Goal: Task Accomplishment & Management: Manage account settings

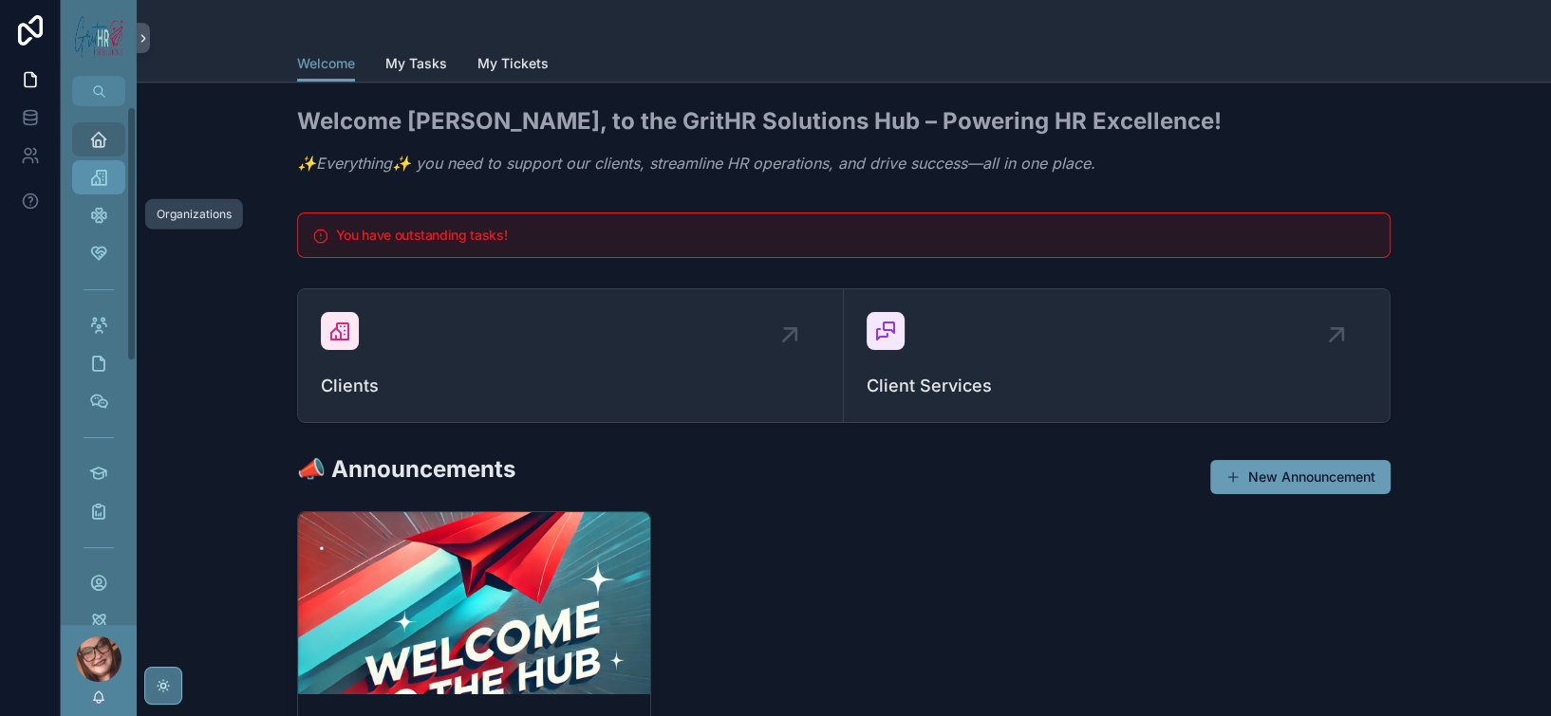
click at [114, 193] on div "Organizations" at bounding box center [99, 177] width 30 height 30
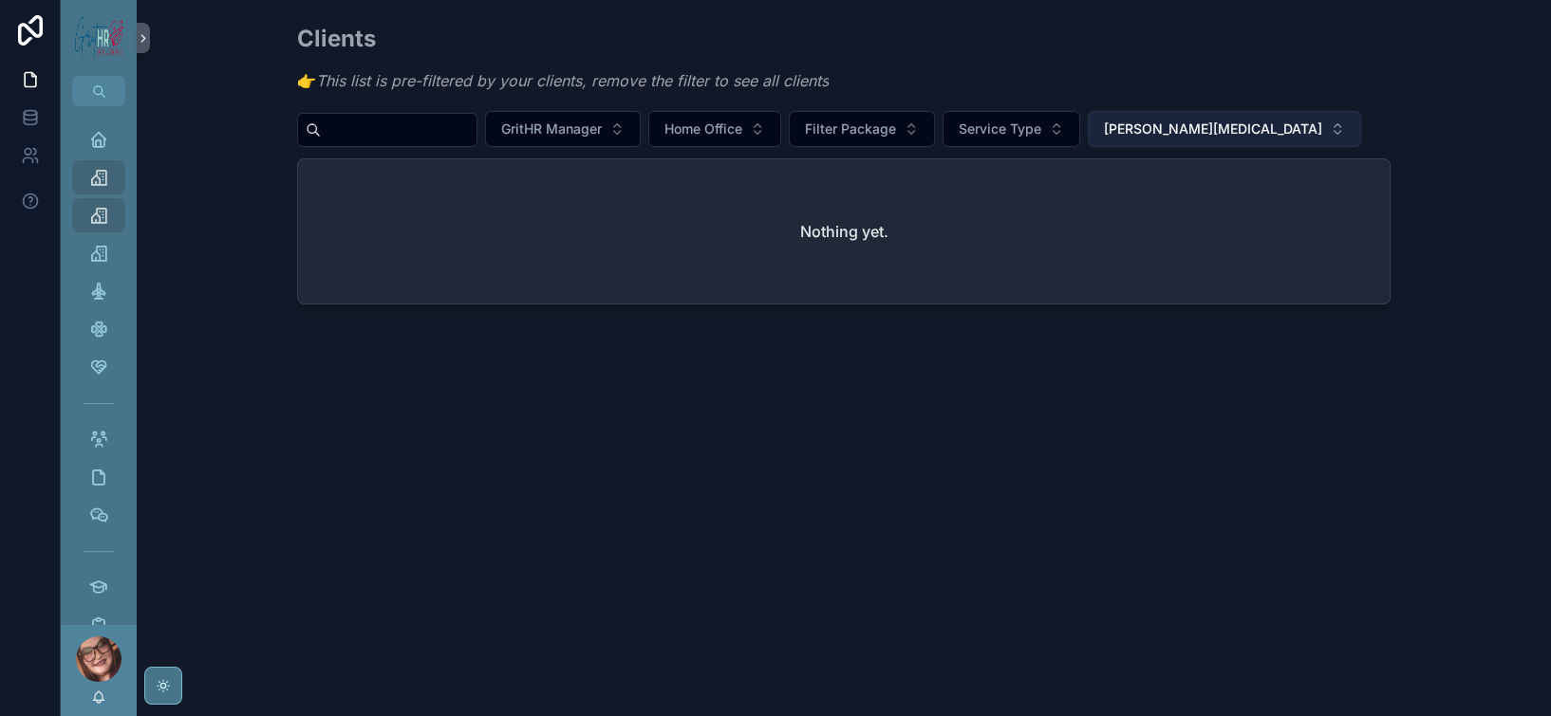
click at [1322, 139] on span "[PERSON_NAME][MEDICAL_DATA]" at bounding box center [1213, 129] width 218 height 19
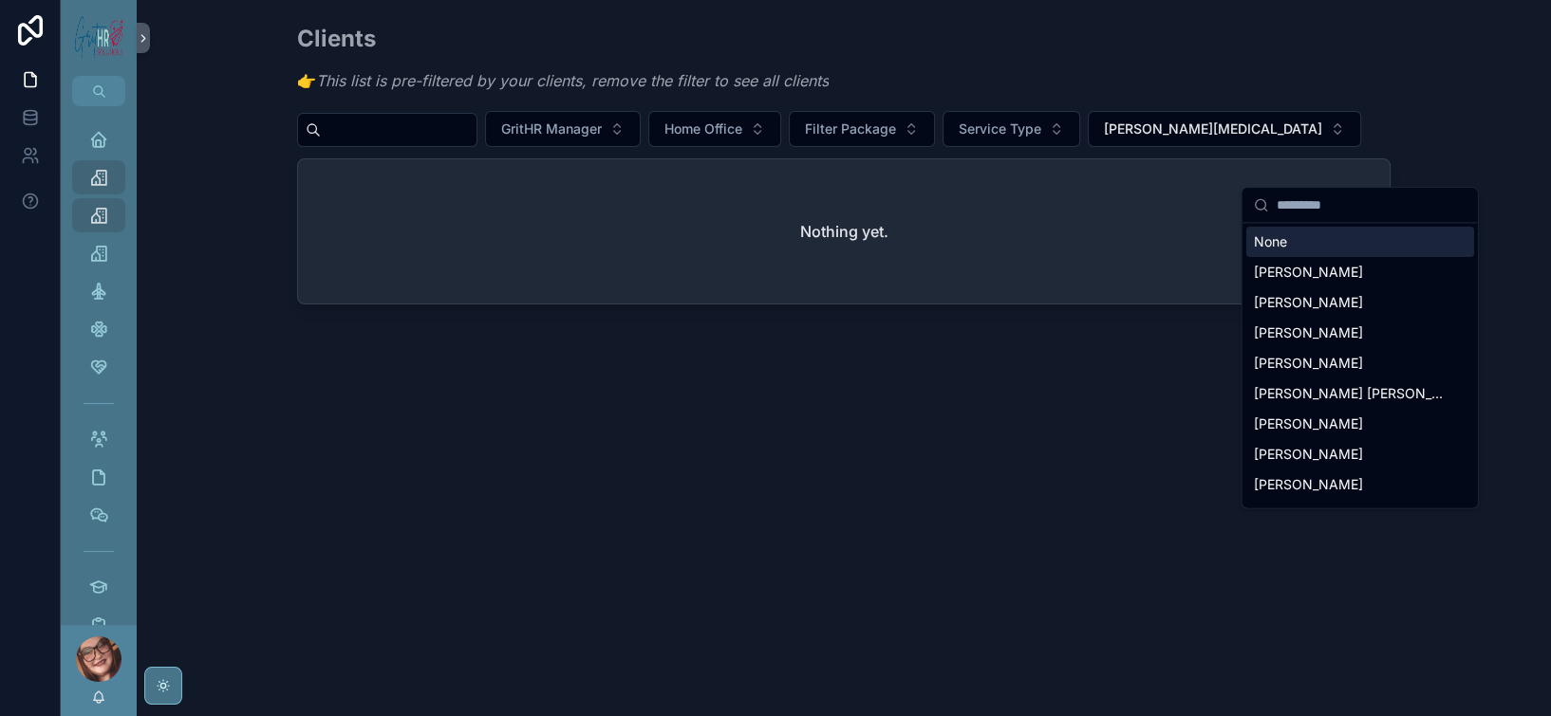
click at [1279, 257] on div "None" at bounding box center [1360, 242] width 228 height 30
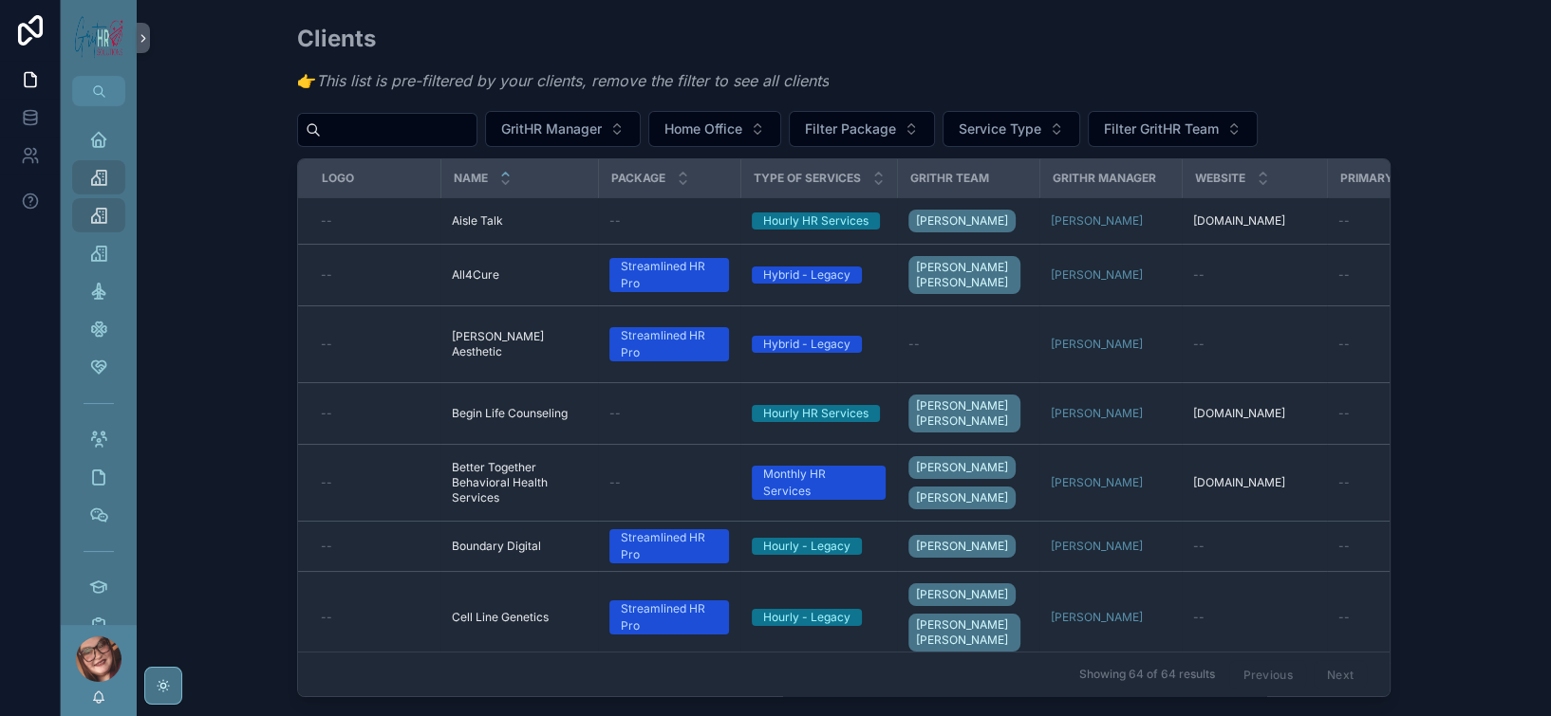
click at [321, 143] on input "scrollable content" at bounding box center [399, 130] width 156 height 27
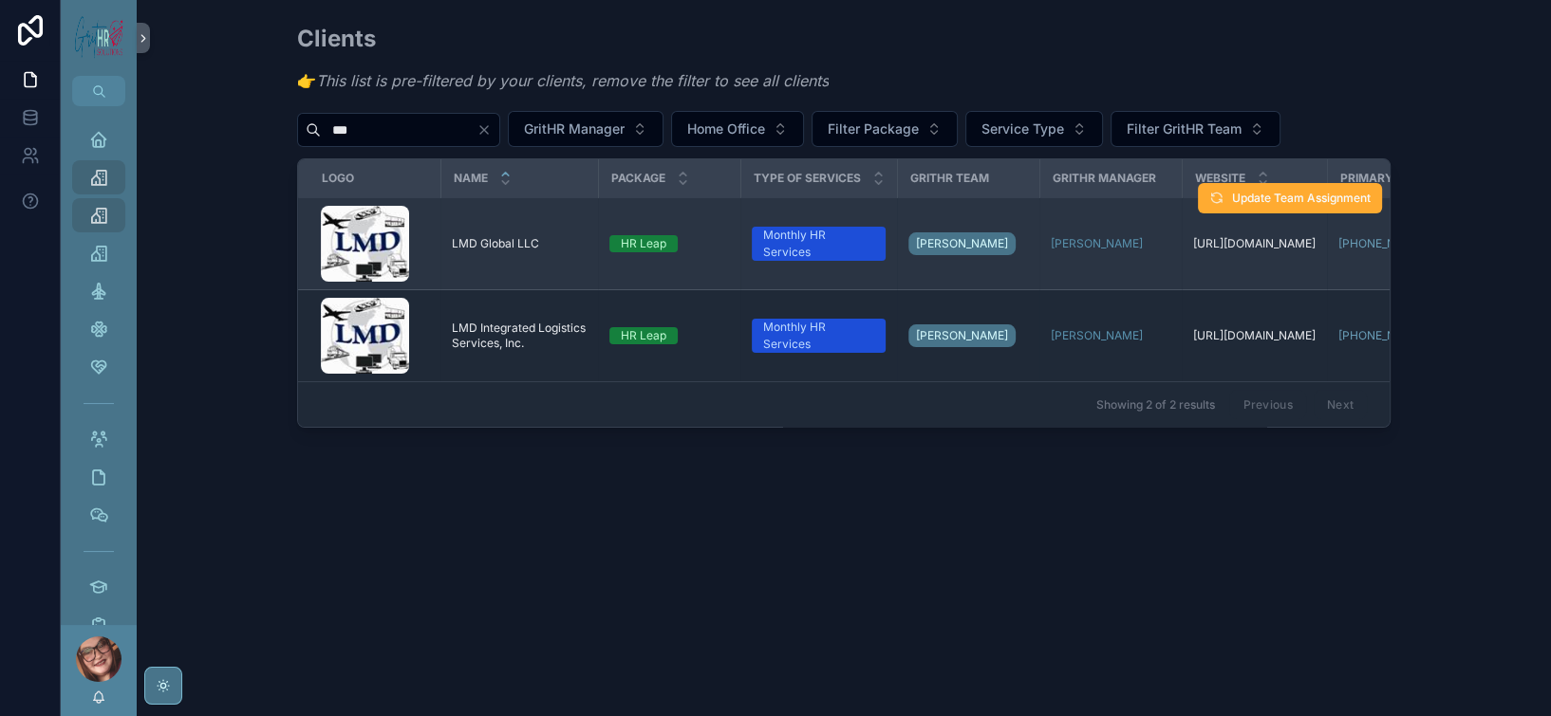
type input "***"
click at [452, 251] on span "LMD Global LLC" at bounding box center [495, 243] width 87 height 15
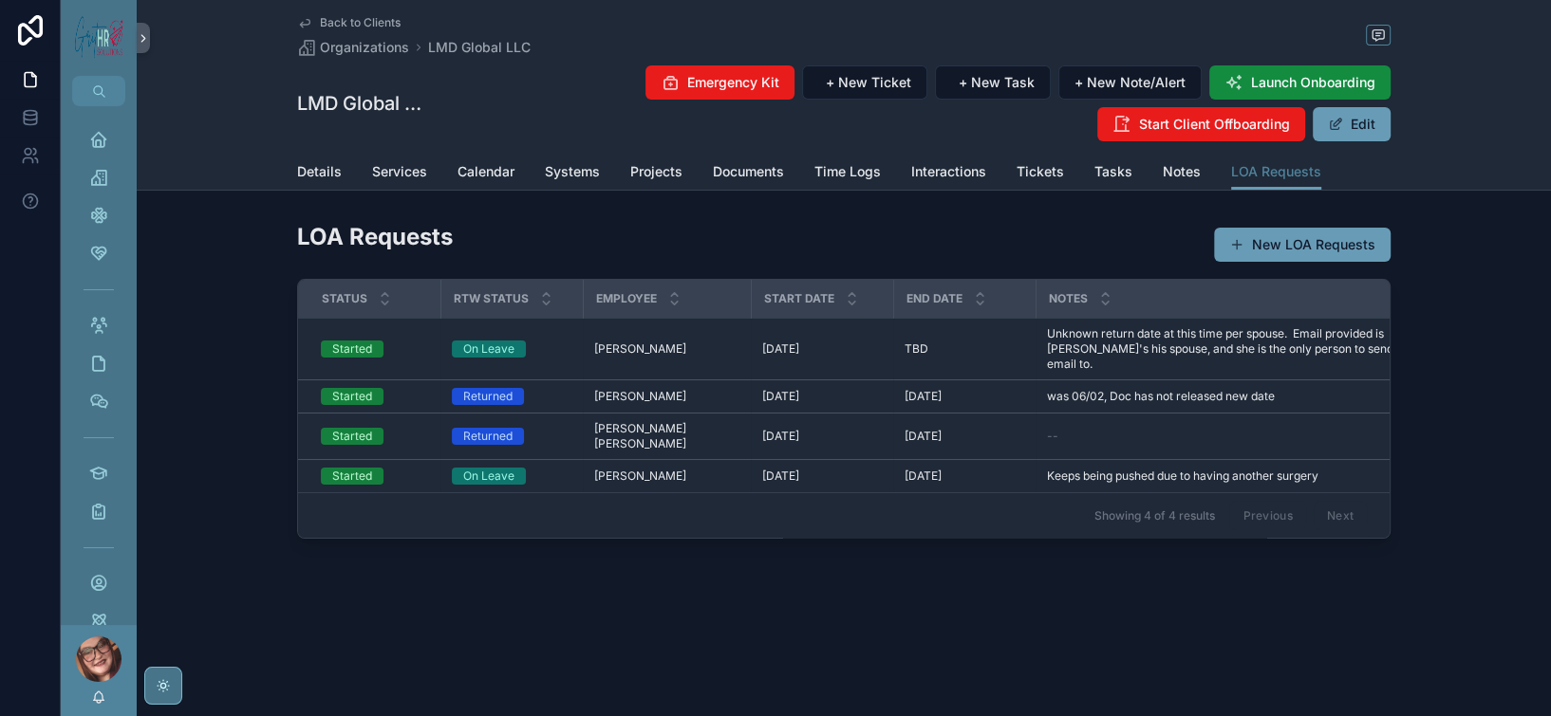
click at [1321, 181] on span "LOA Requests" at bounding box center [1276, 171] width 90 height 19
click at [320, 57] on span "Organizations" at bounding box center [364, 47] width 89 height 19
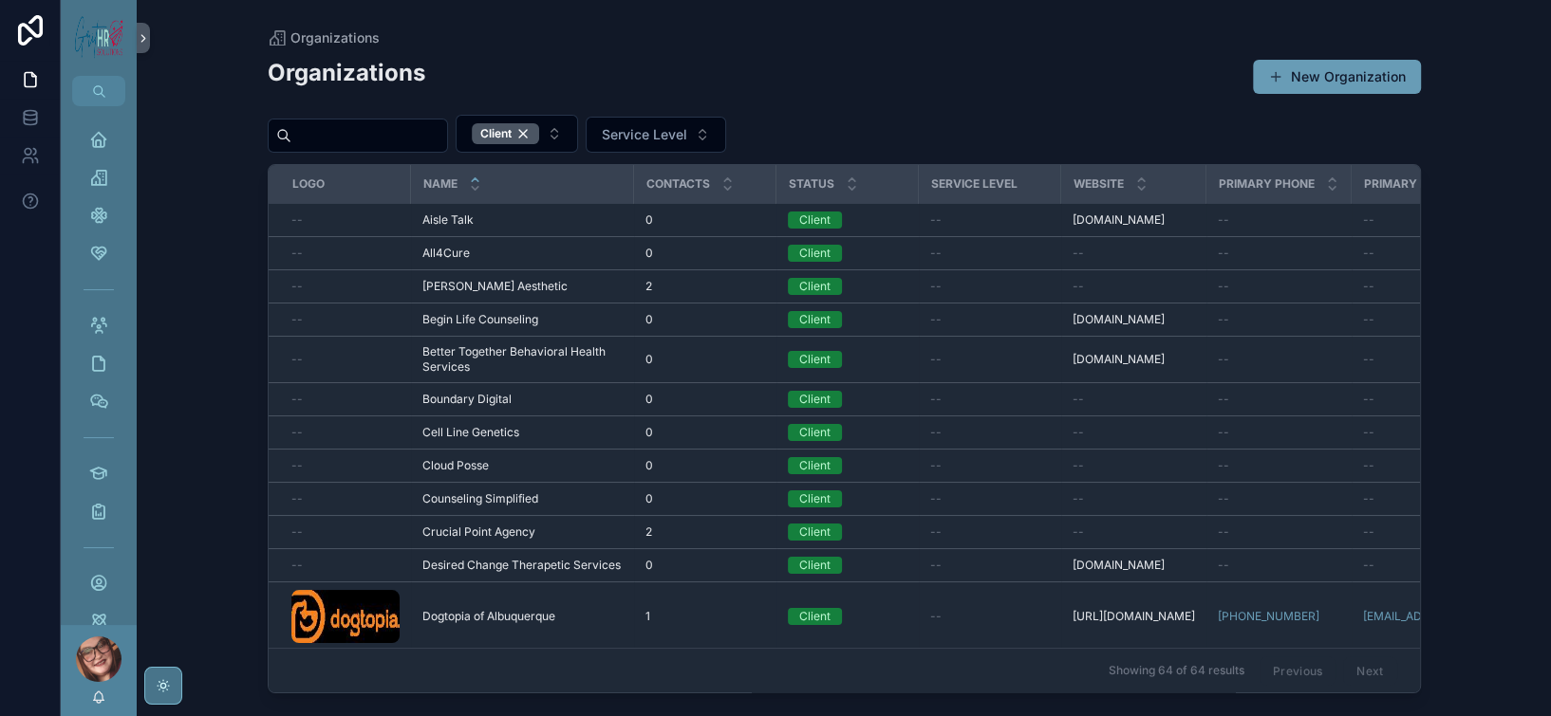
click at [416, 149] on input "scrollable content" at bounding box center [369, 135] width 156 height 27
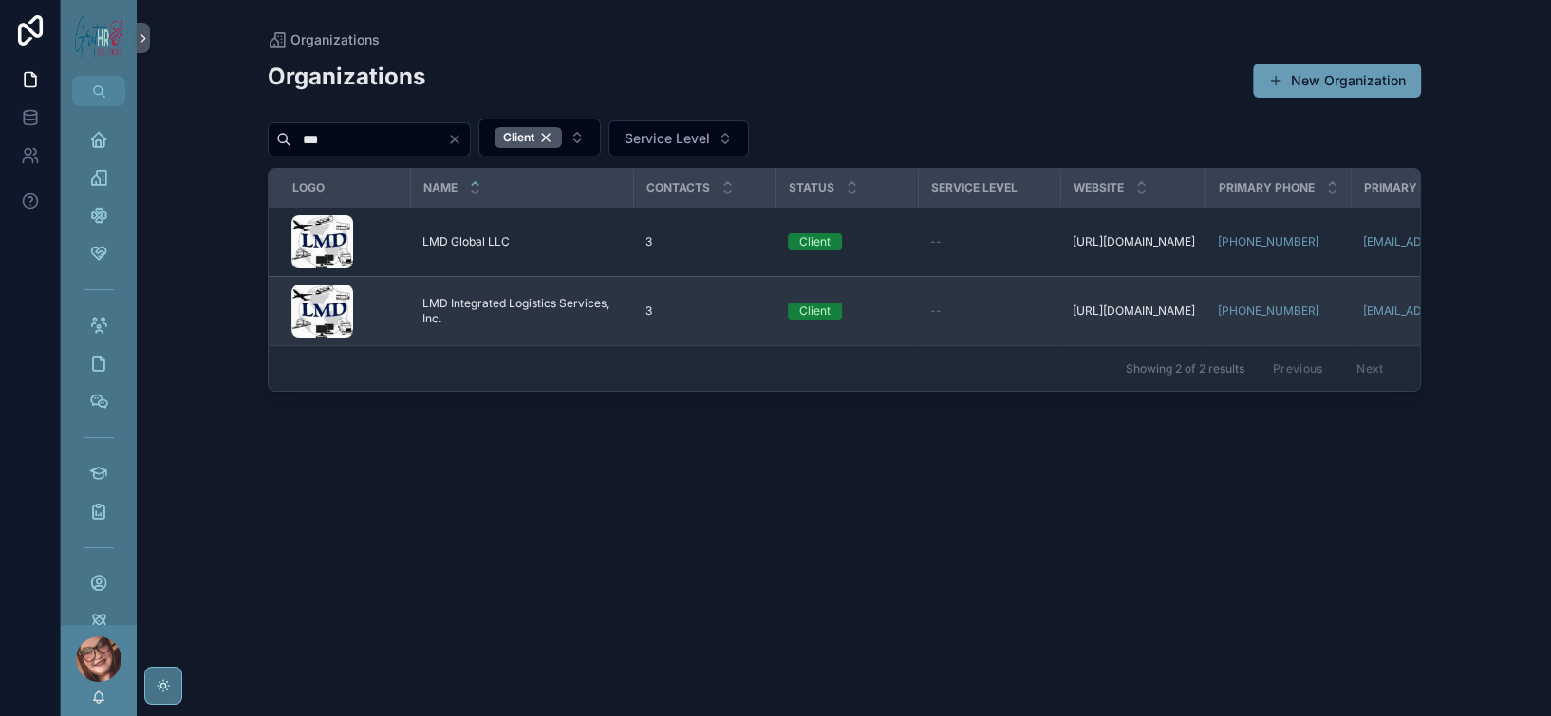
type input "***"
click at [517, 346] on td "LMD Integrated Logistics Services, Inc. LMD Integrated Logistics Services, Inc." at bounding box center [522, 311] width 223 height 69
click at [497, 326] on span "LMD Integrated Logistics Services, Inc." at bounding box center [522, 311] width 200 height 30
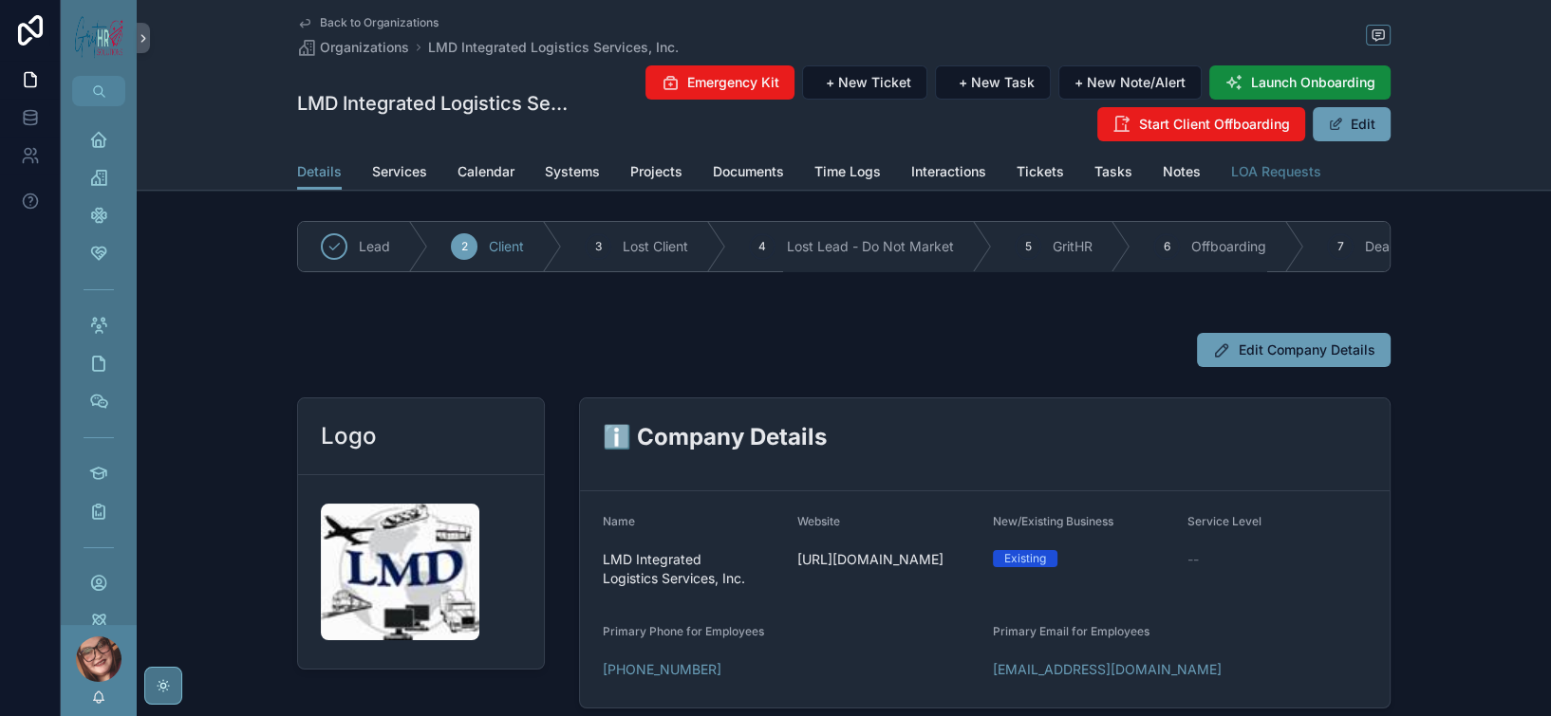
click at [1321, 181] on span "LOA Requests" at bounding box center [1276, 171] width 90 height 19
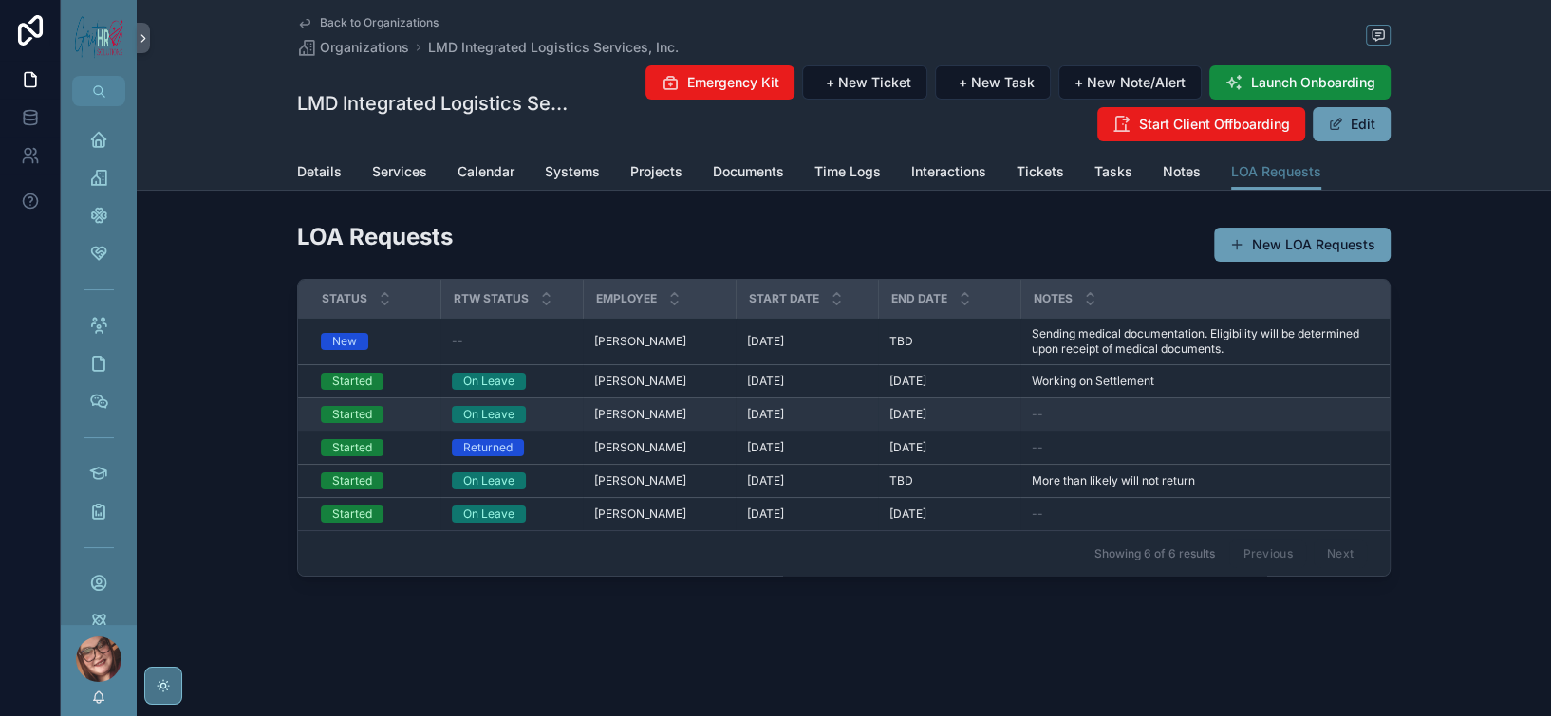
scroll to position [126, 0]
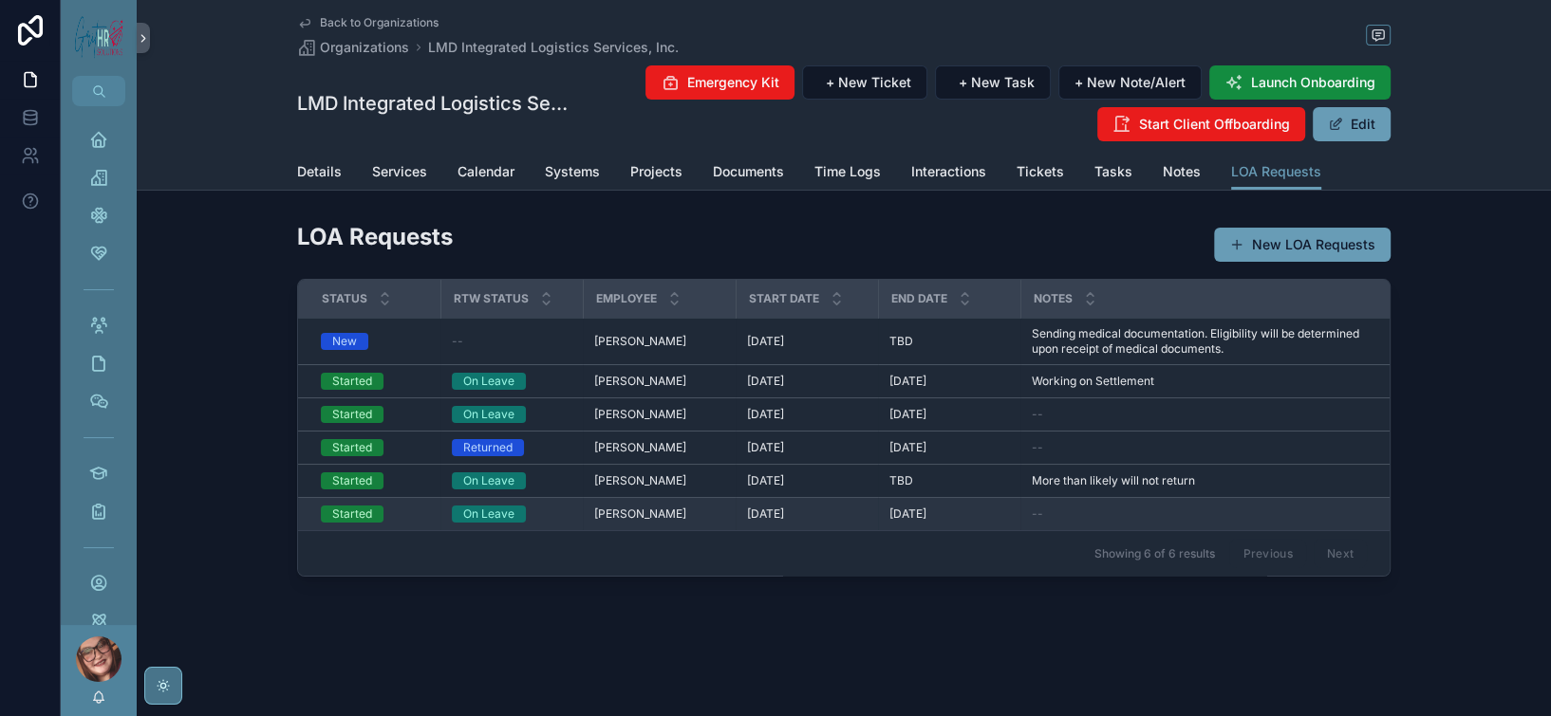
click at [747, 521] on span "[DATE]" at bounding box center [765, 514] width 37 height 15
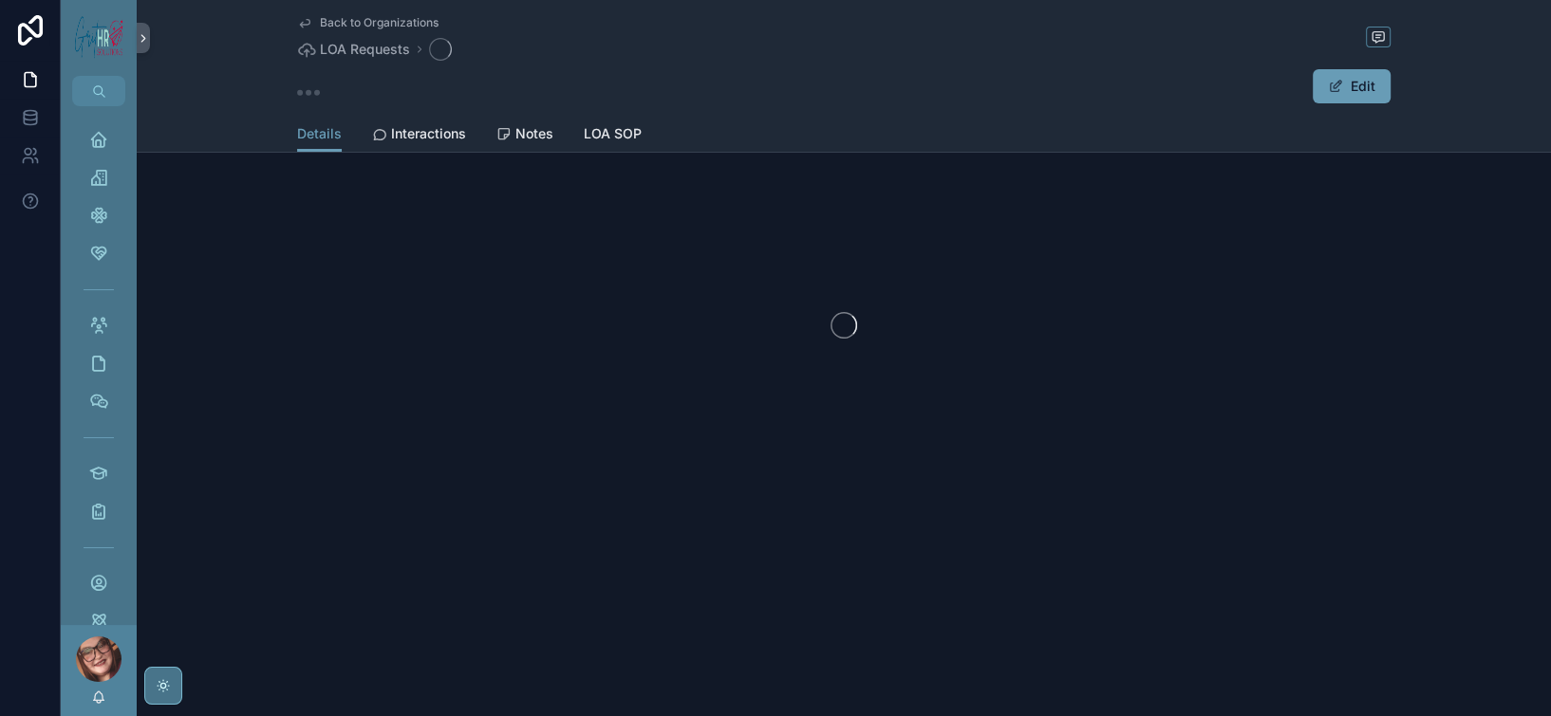
scroll to position [28, 0]
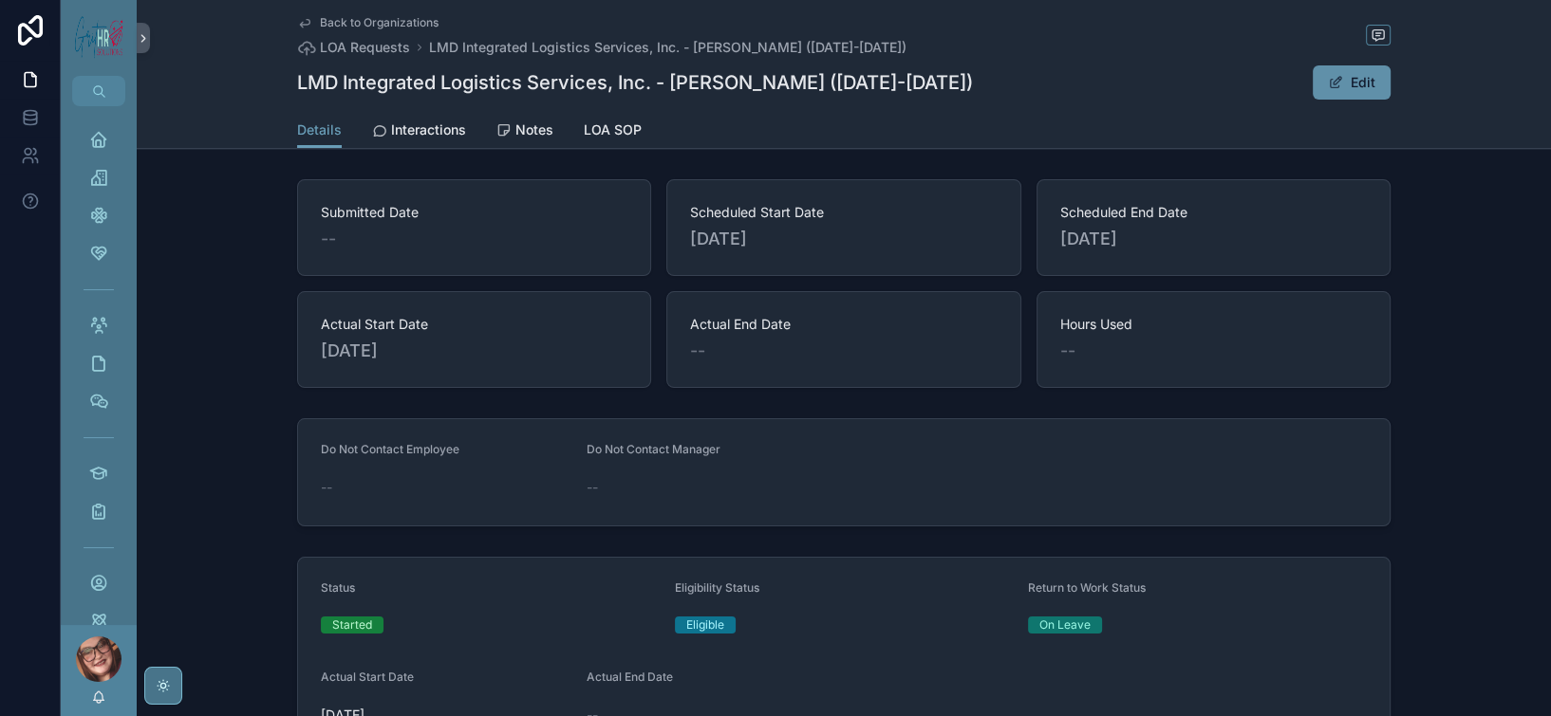
click at [1390, 98] on button "Edit" at bounding box center [1351, 82] width 78 height 34
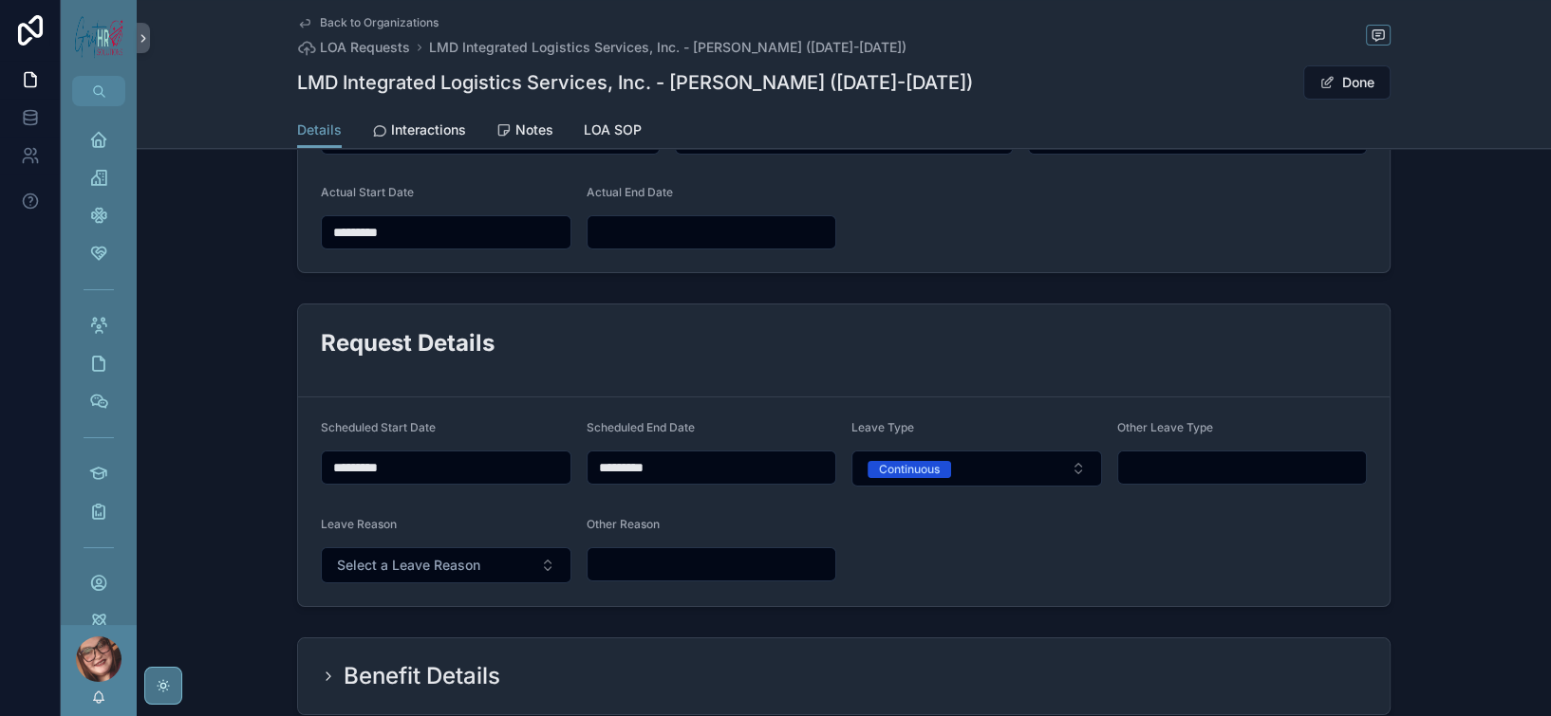
scroll to position [437, 0]
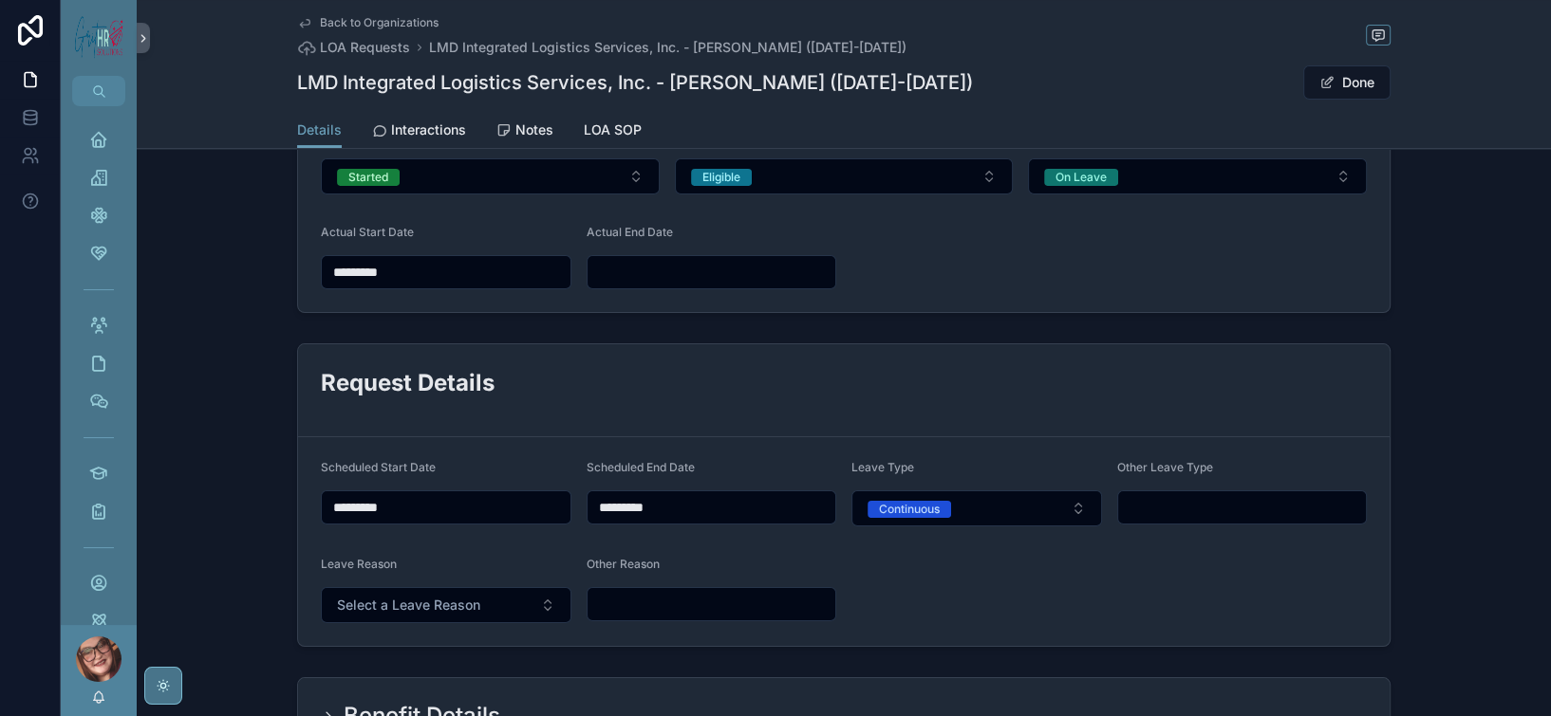
click at [615, 286] on input "scrollable content" at bounding box center [711, 272] width 249 height 27
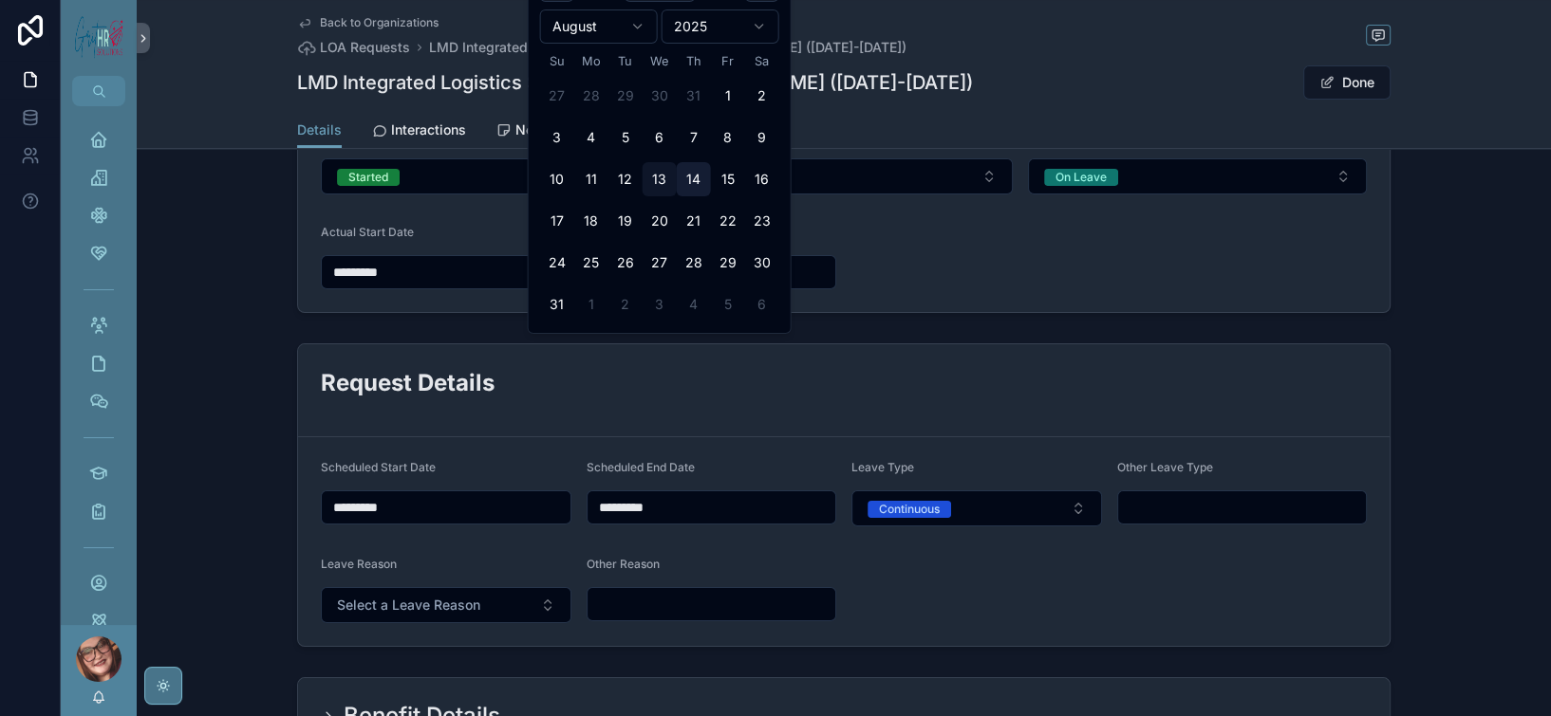
click at [711, 196] on button "14" at bounding box center [694, 179] width 34 height 34
type input "*********"
click at [1049, 312] on form "Status Started Eligibility Status Eligible Return to Work Status On Leave Actua…" at bounding box center [843, 208] width 1091 height 207
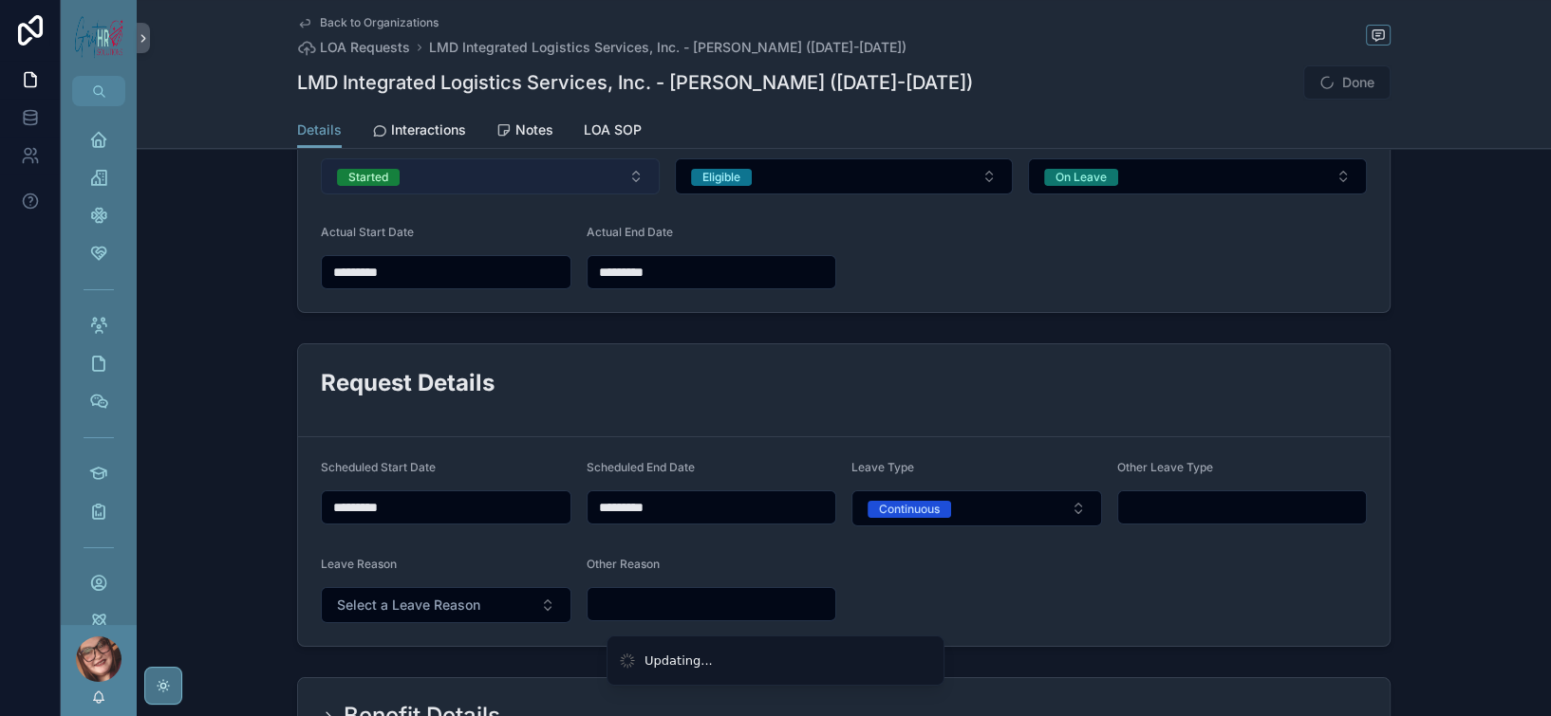
click at [467, 195] on button "Started" at bounding box center [490, 176] width 339 height 36
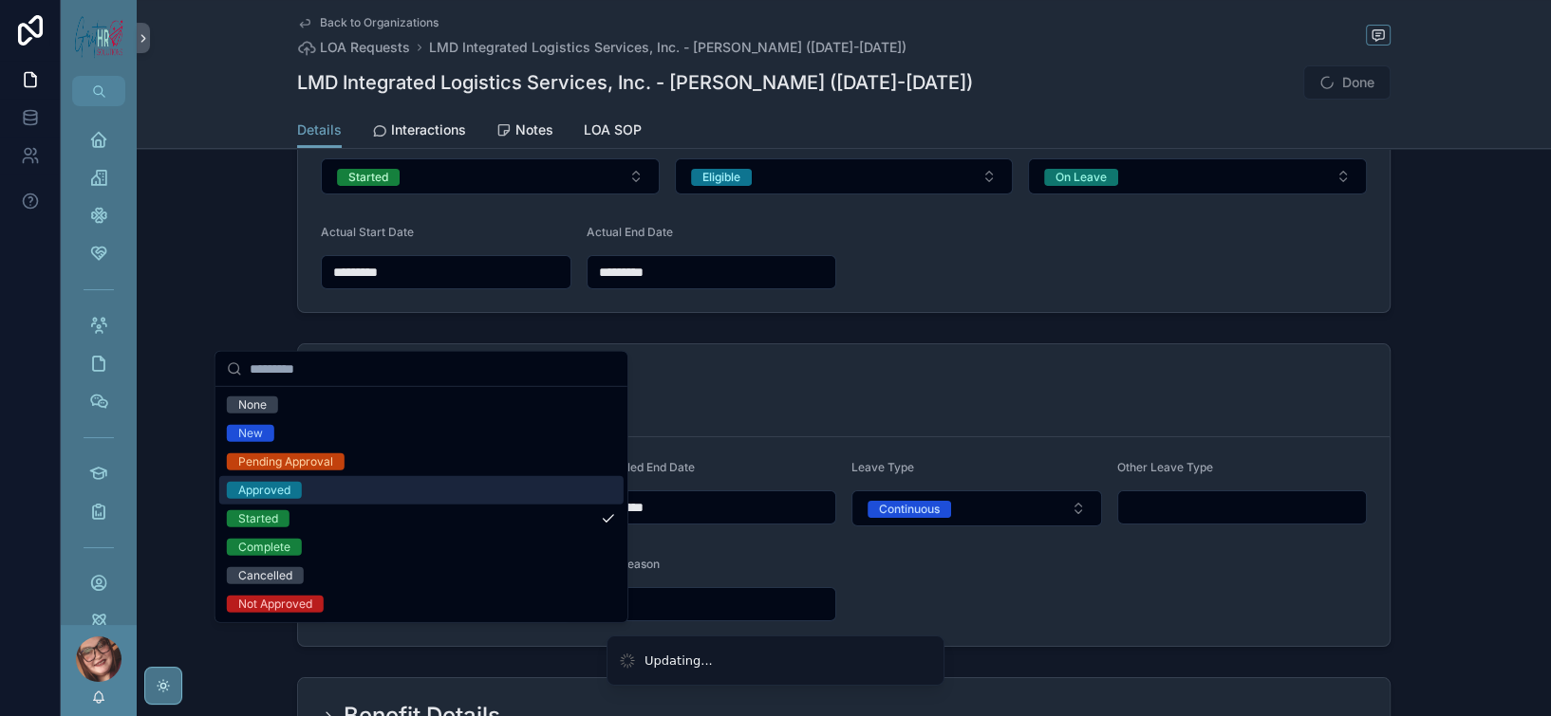
scroll to position [9, 0]
click at [915, 312] on form "Status Started Eligibility Status Eligible Return to Work Status On Leave Actua…" at bounding box center [843, 208] width 1091 height 207
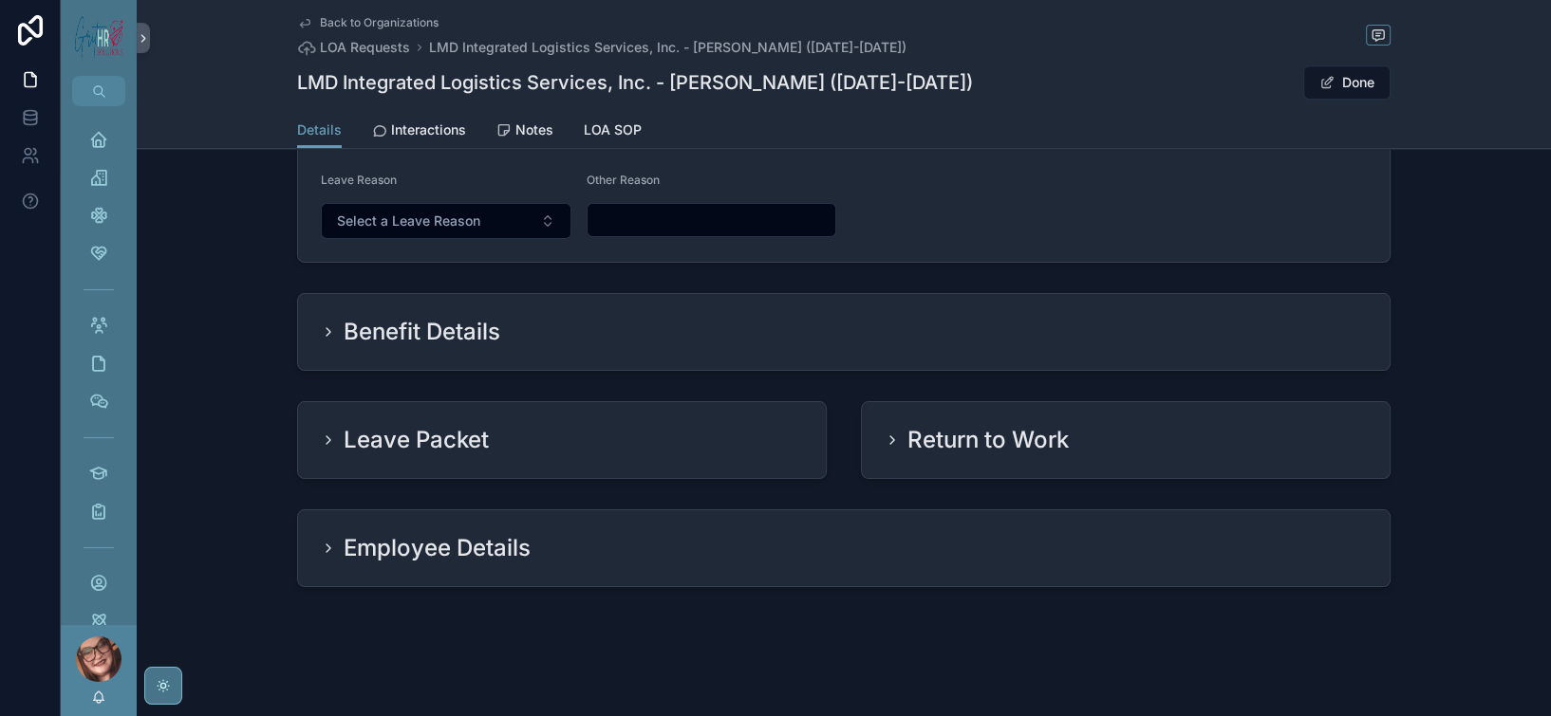
scroll to position [943, 0]
click at [383, 231] on span "Select a Leave Reason" at bounding box center [408, 221] width 143 height 19
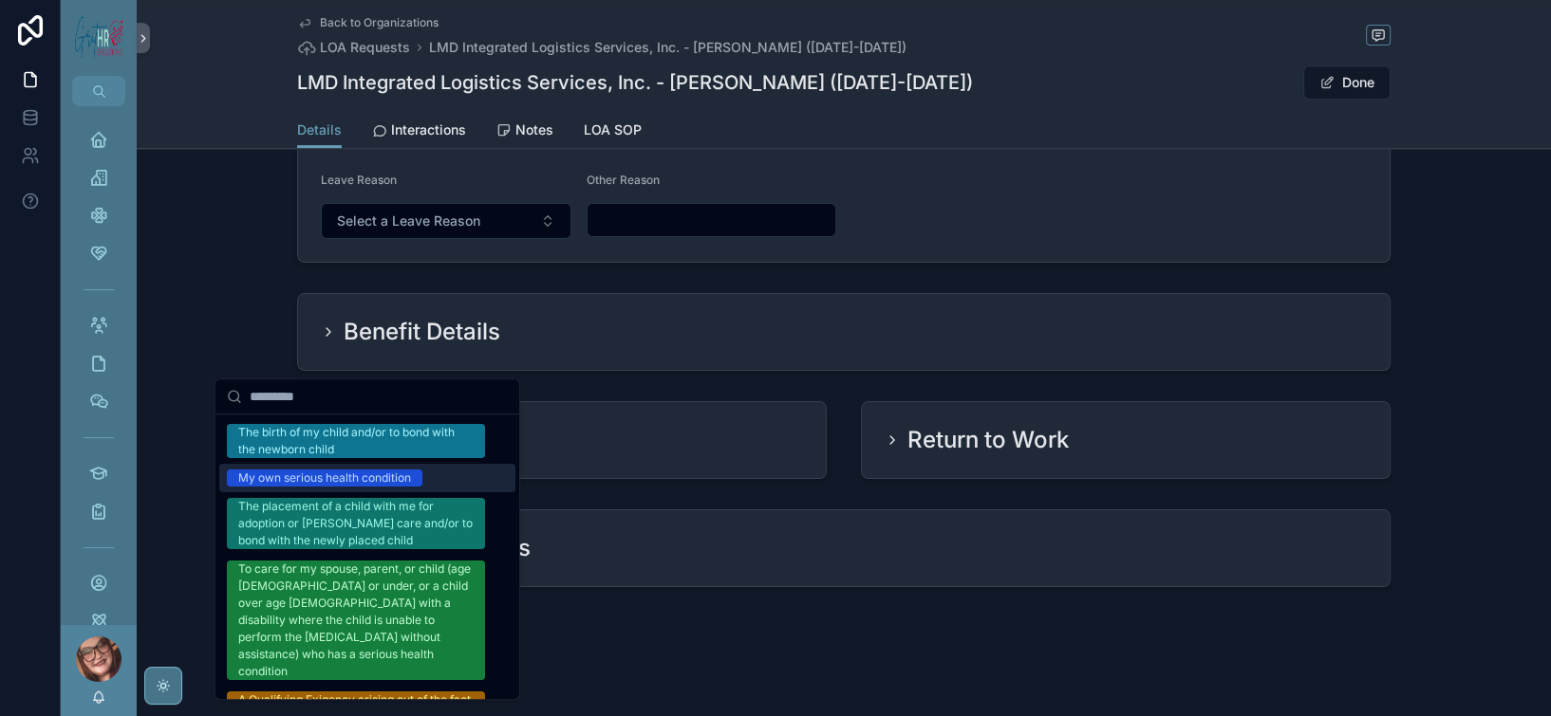
click at [410, 487] on div "My own serious health condition" at bounding box center [324, 478] width 173 height 17
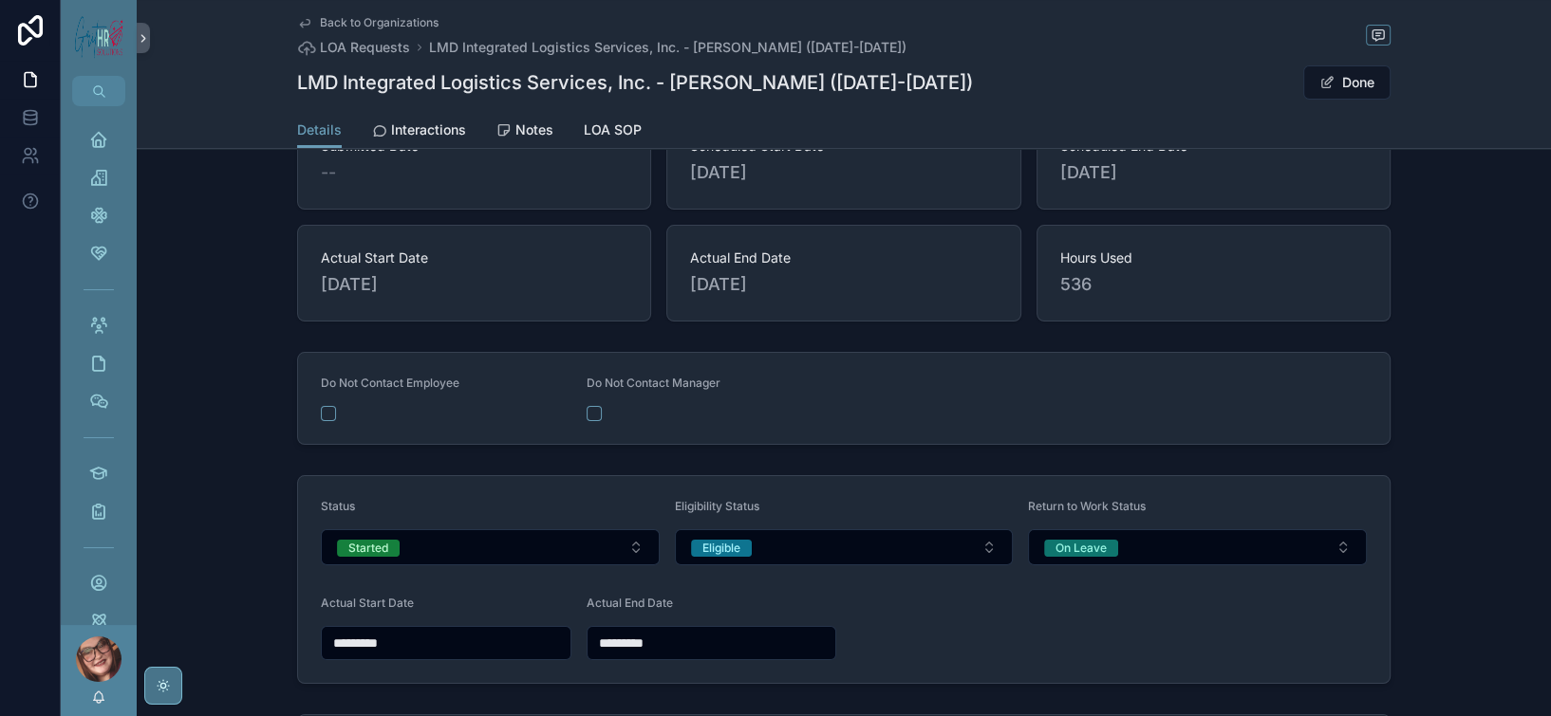
scroll to position [0, 0]
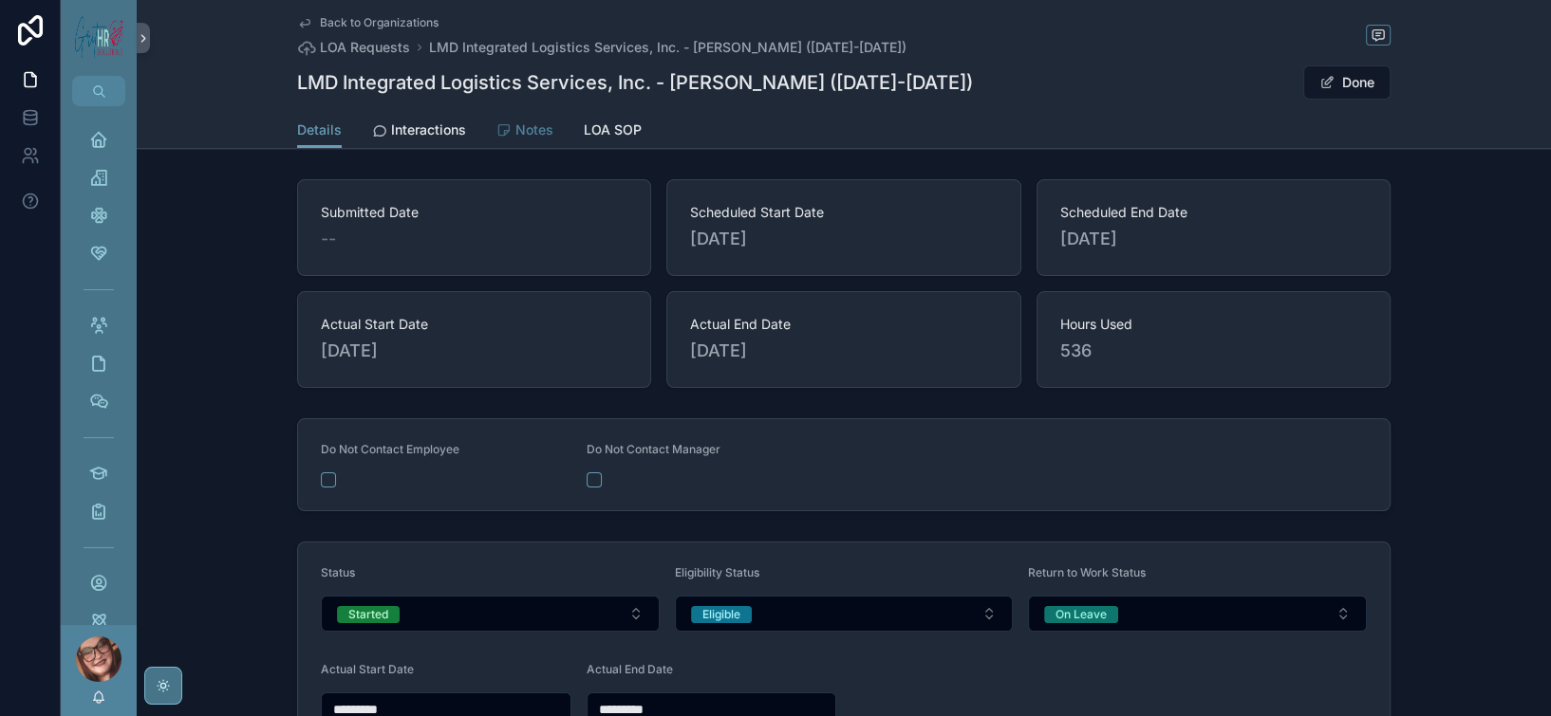
click at [515, 140] on span "Notes" at bounding box center [534, 130] width 38 height 19
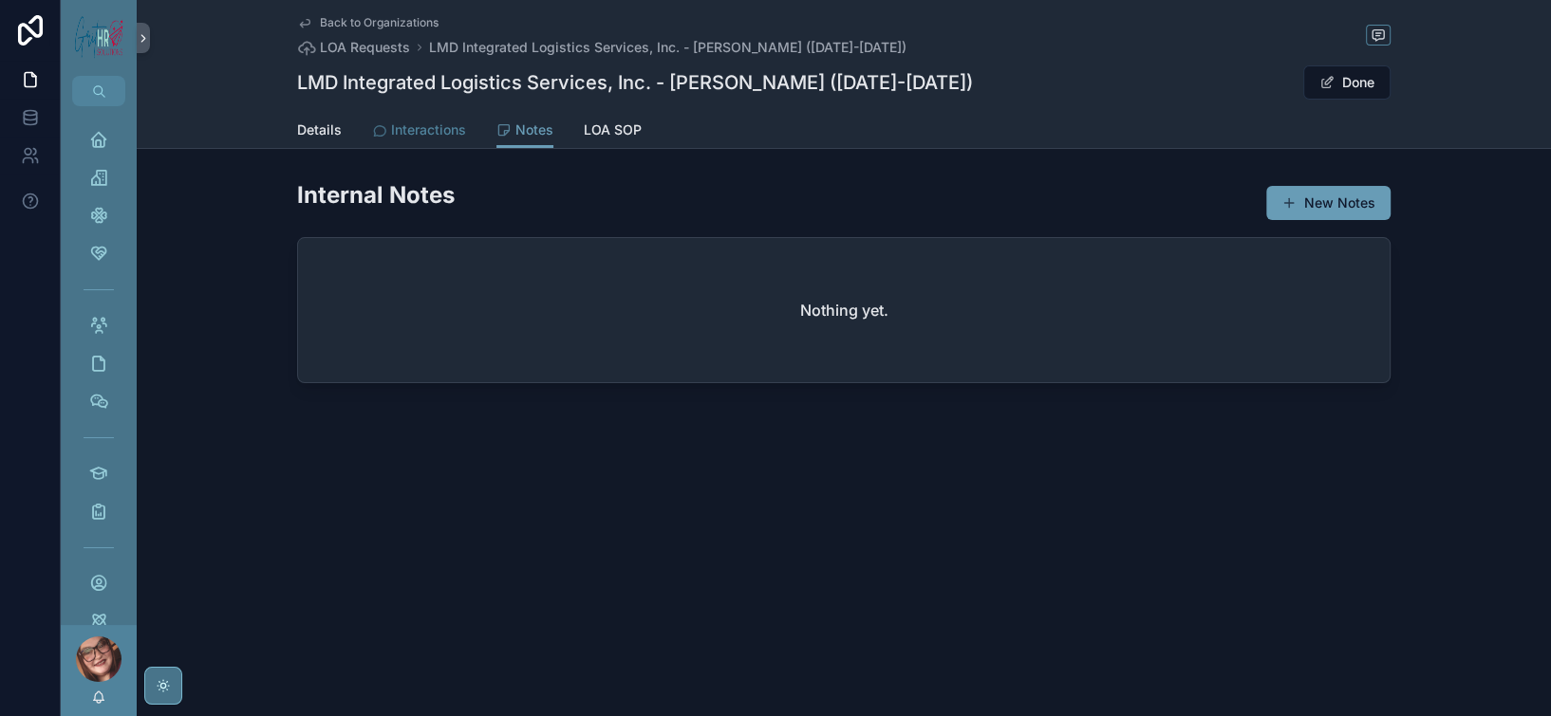
click at [372, 143] on link "Interactions" at bounding box center [419, 132] width 94 height 38
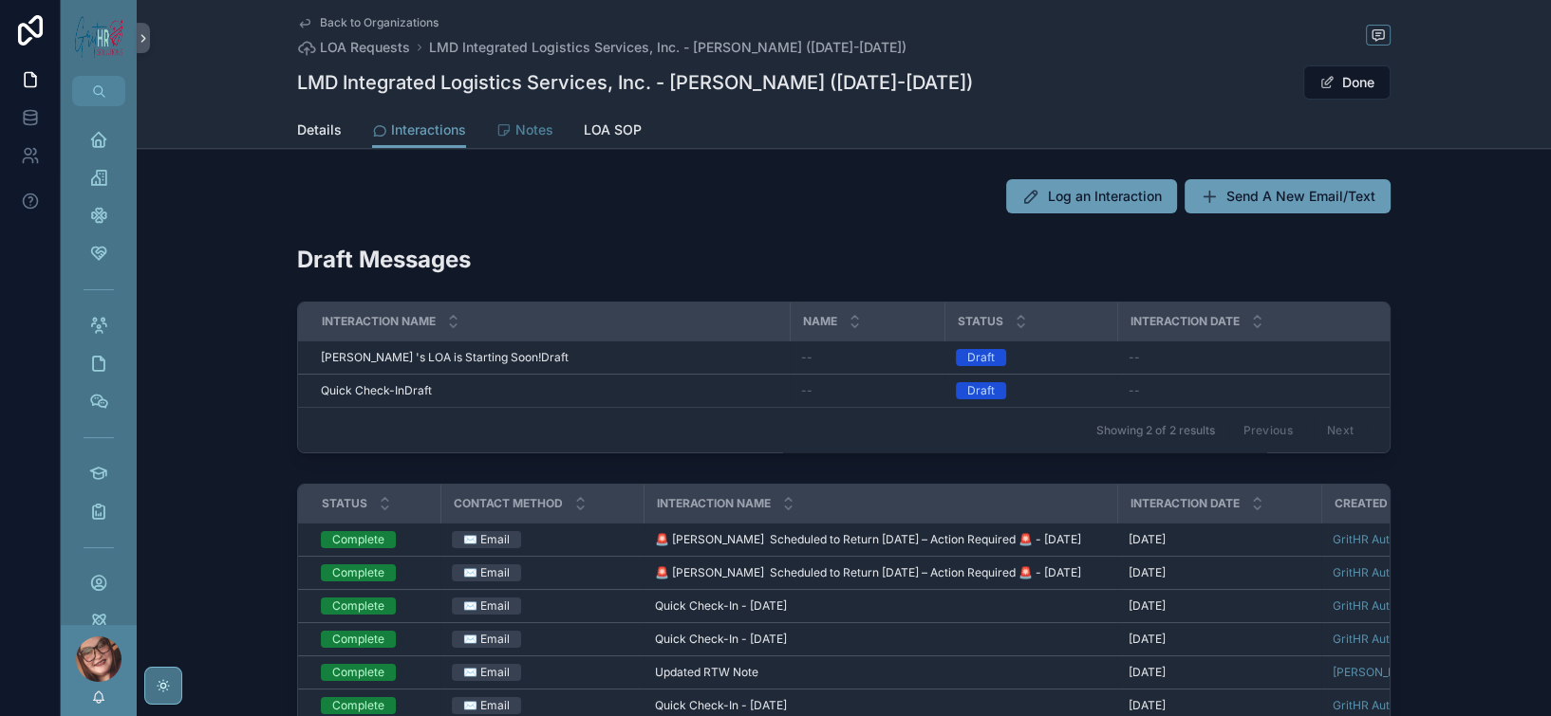
click at [515, 140] on span "Notes" at bounding box center [534, 130] width 38 height 19
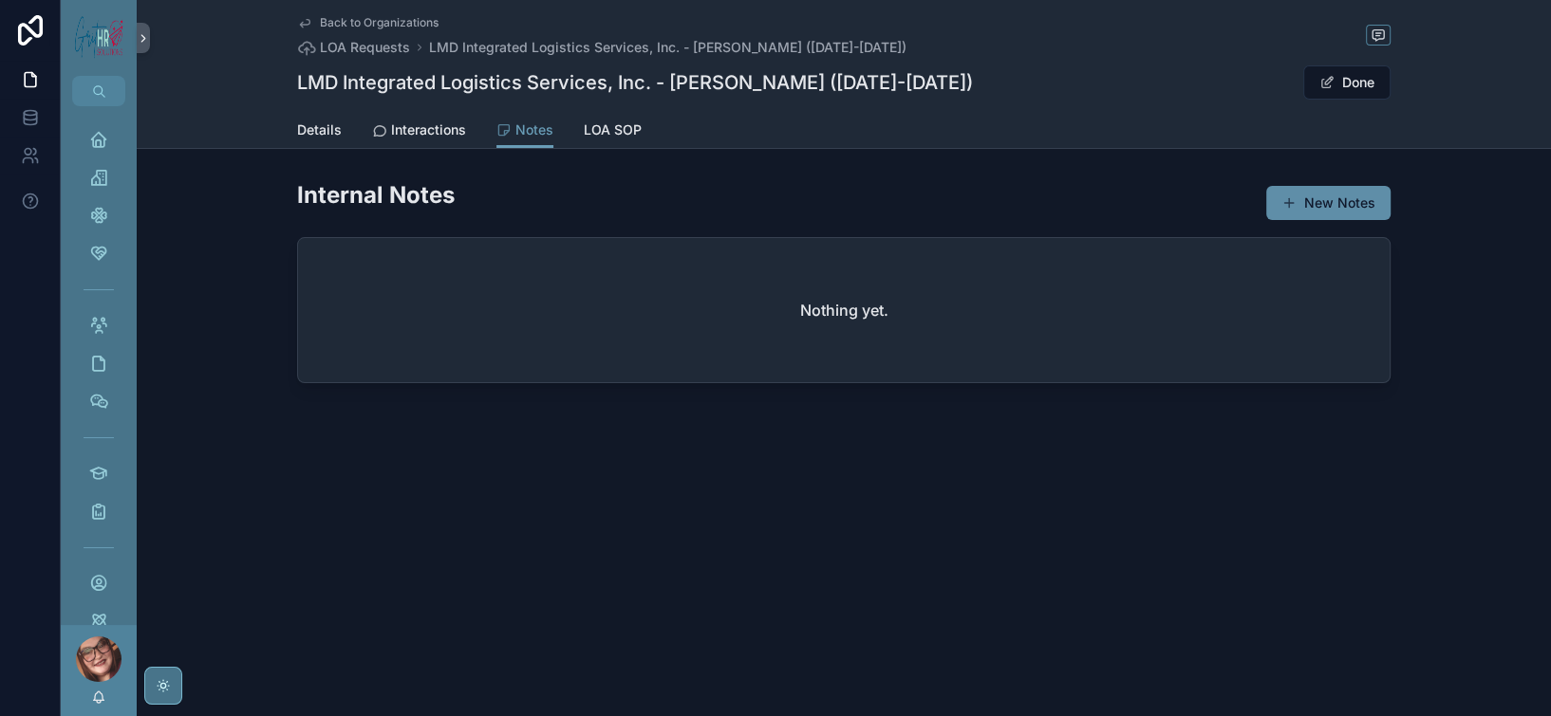
click at [1296, 211] on span "scrollable content" at bounding box center [1288, 202] width 15 height 15
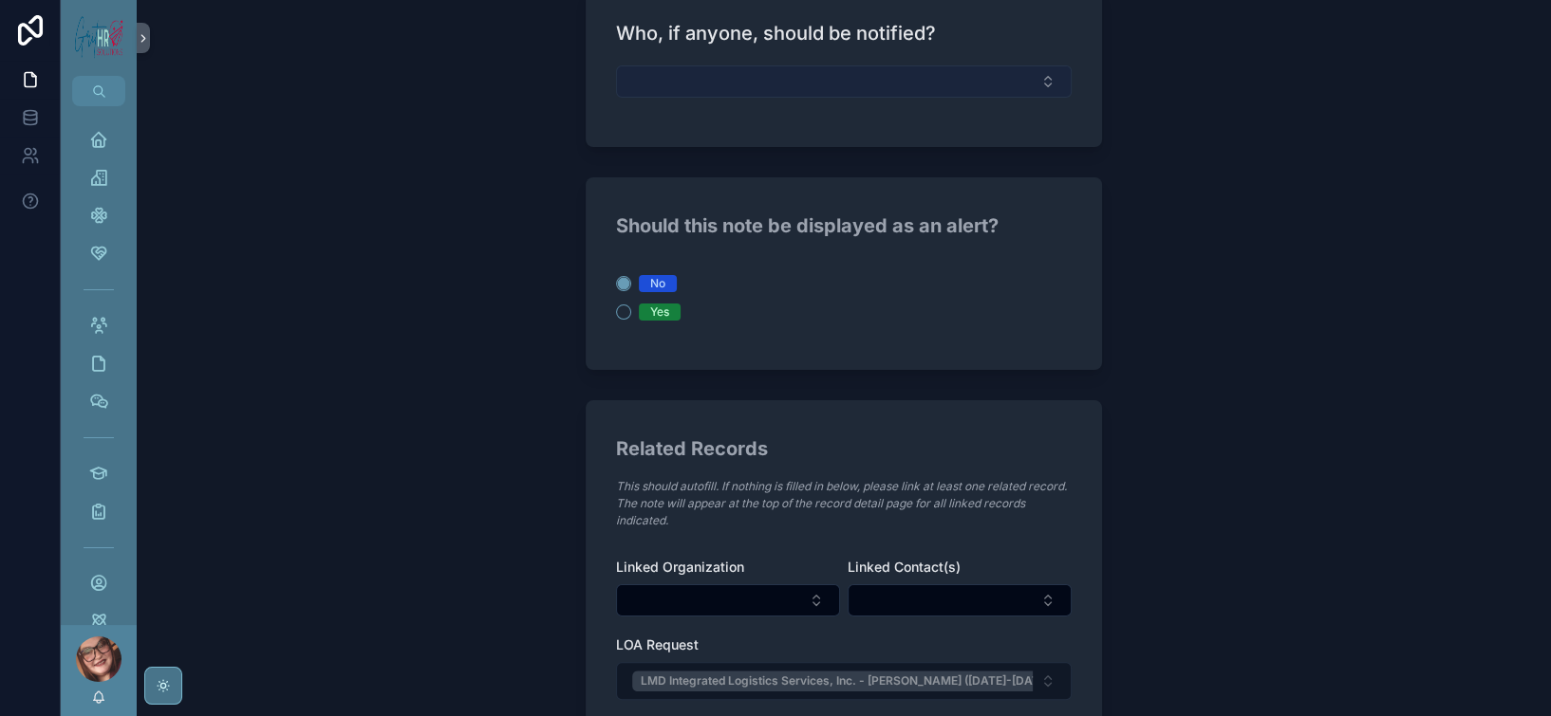
scroll to position [506, 0]
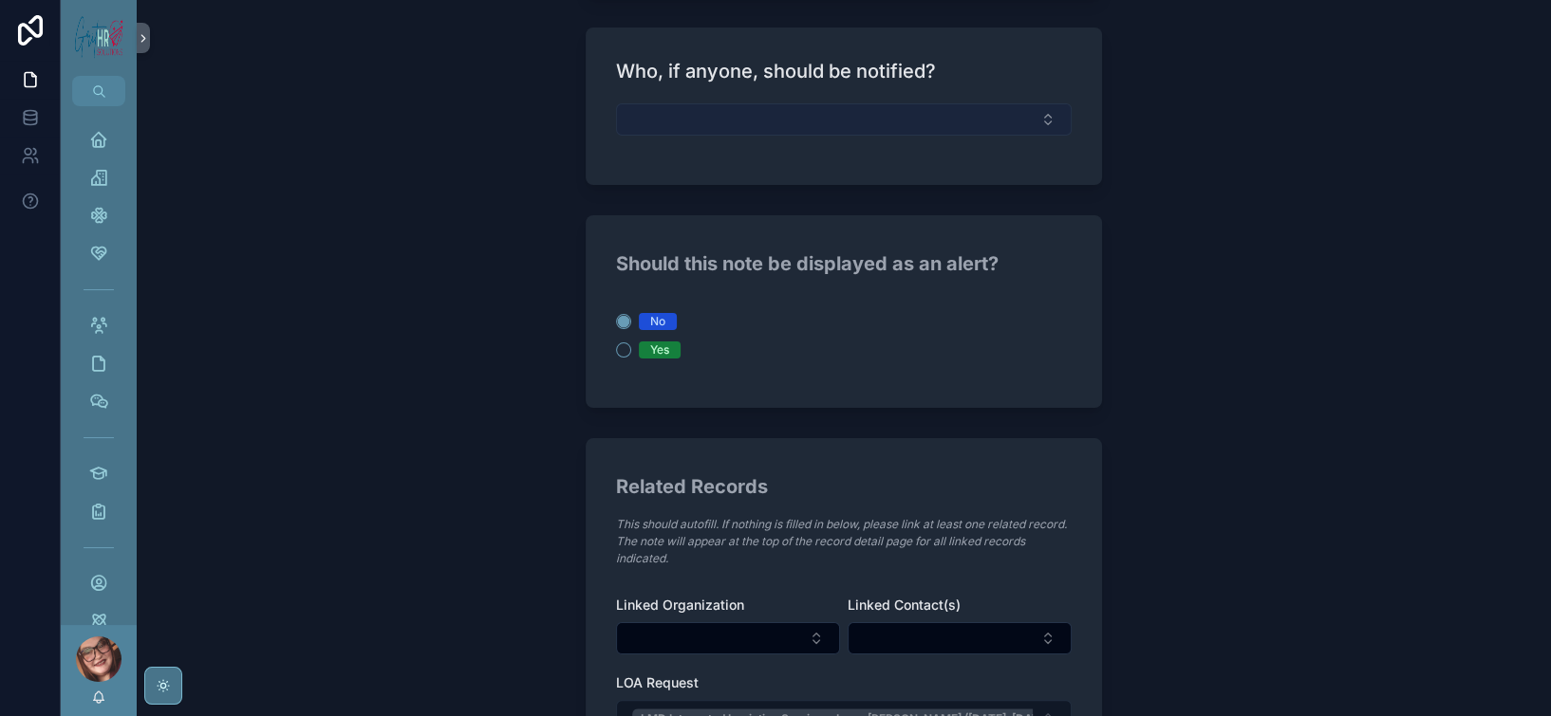
click at [756, 136] on button "Select Button" at bounding box center [844, 119] width 456 height 32
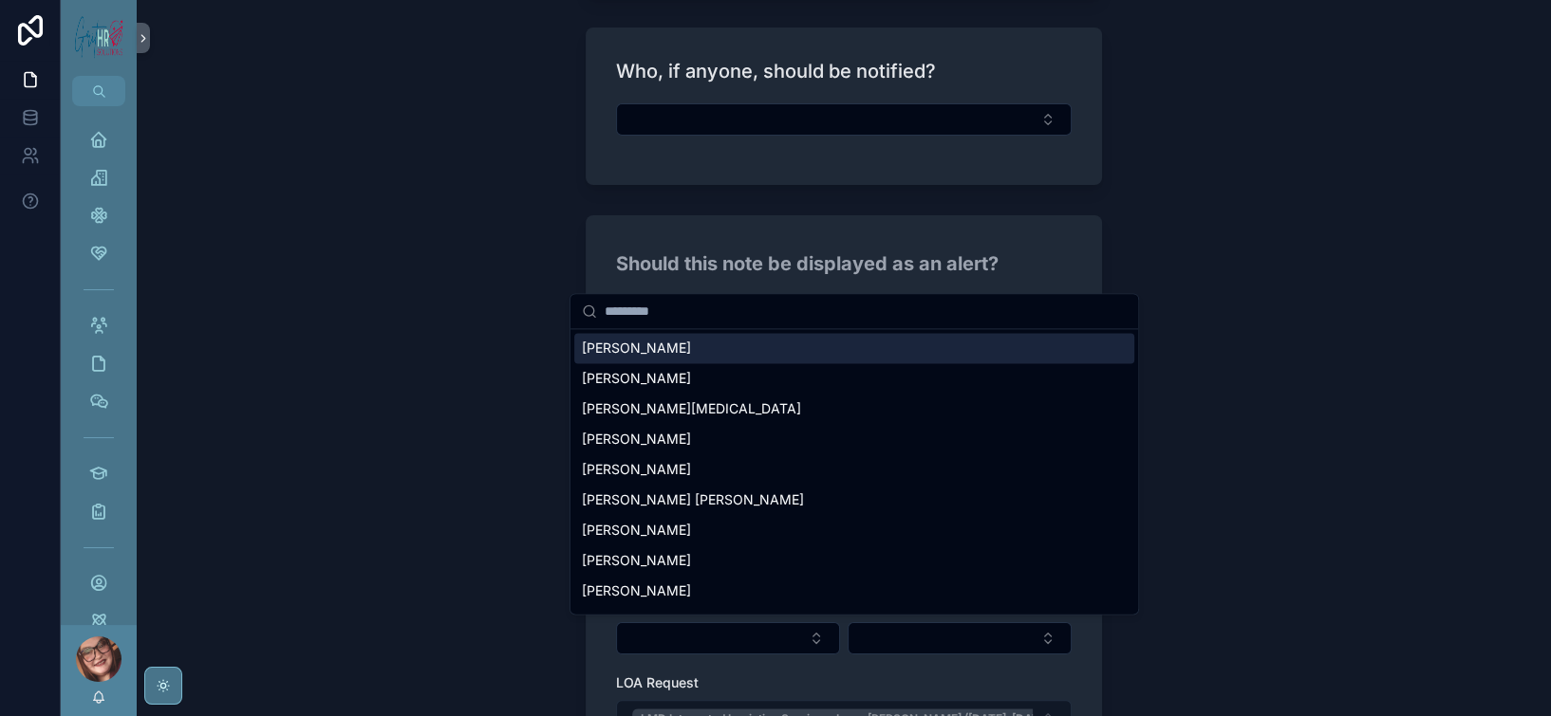
click at [1357, 305] on div "Back to LOA Requests Notes + New Note + New Note Note Details Attachment(s) Who…" at bounding box center [844, 358] width 1414 height 716
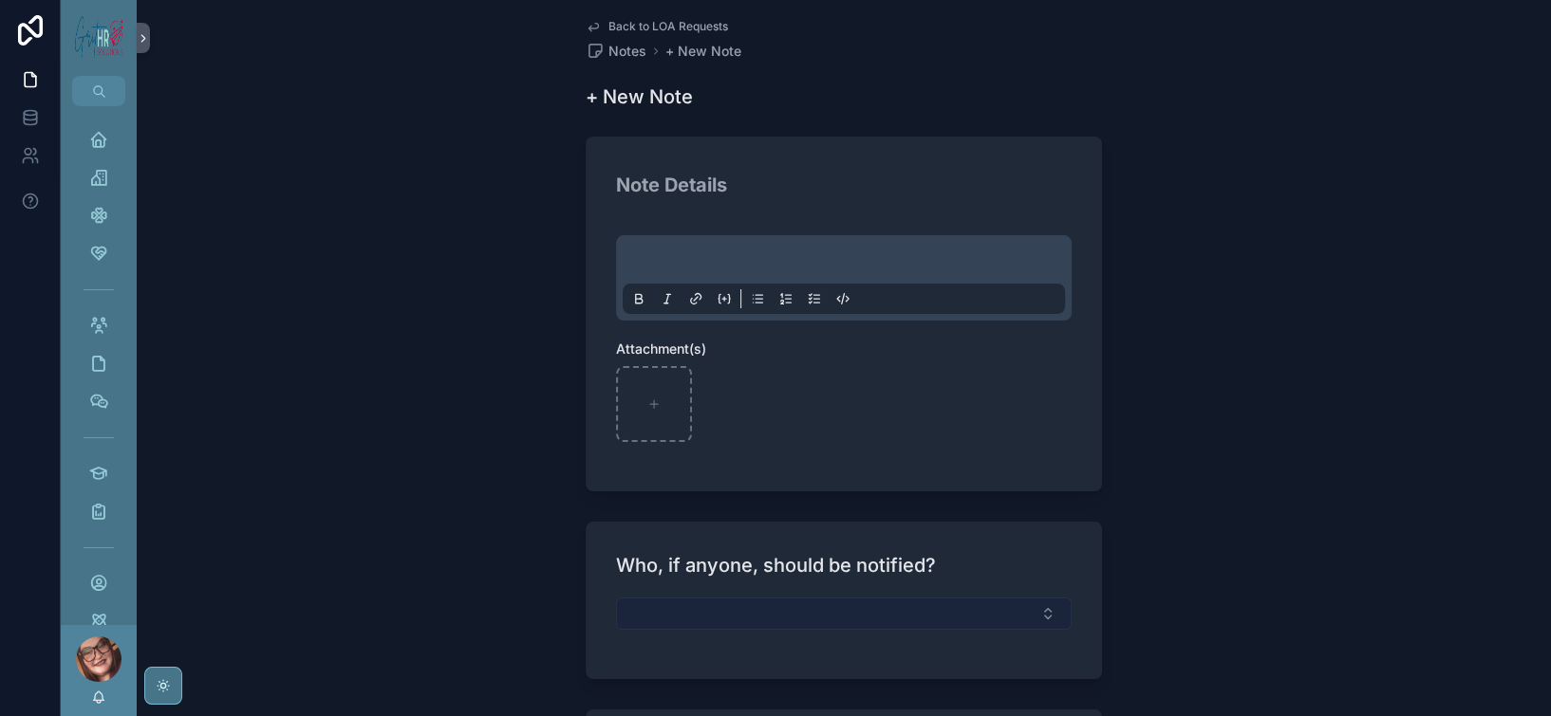
scroll to position [0, 0]
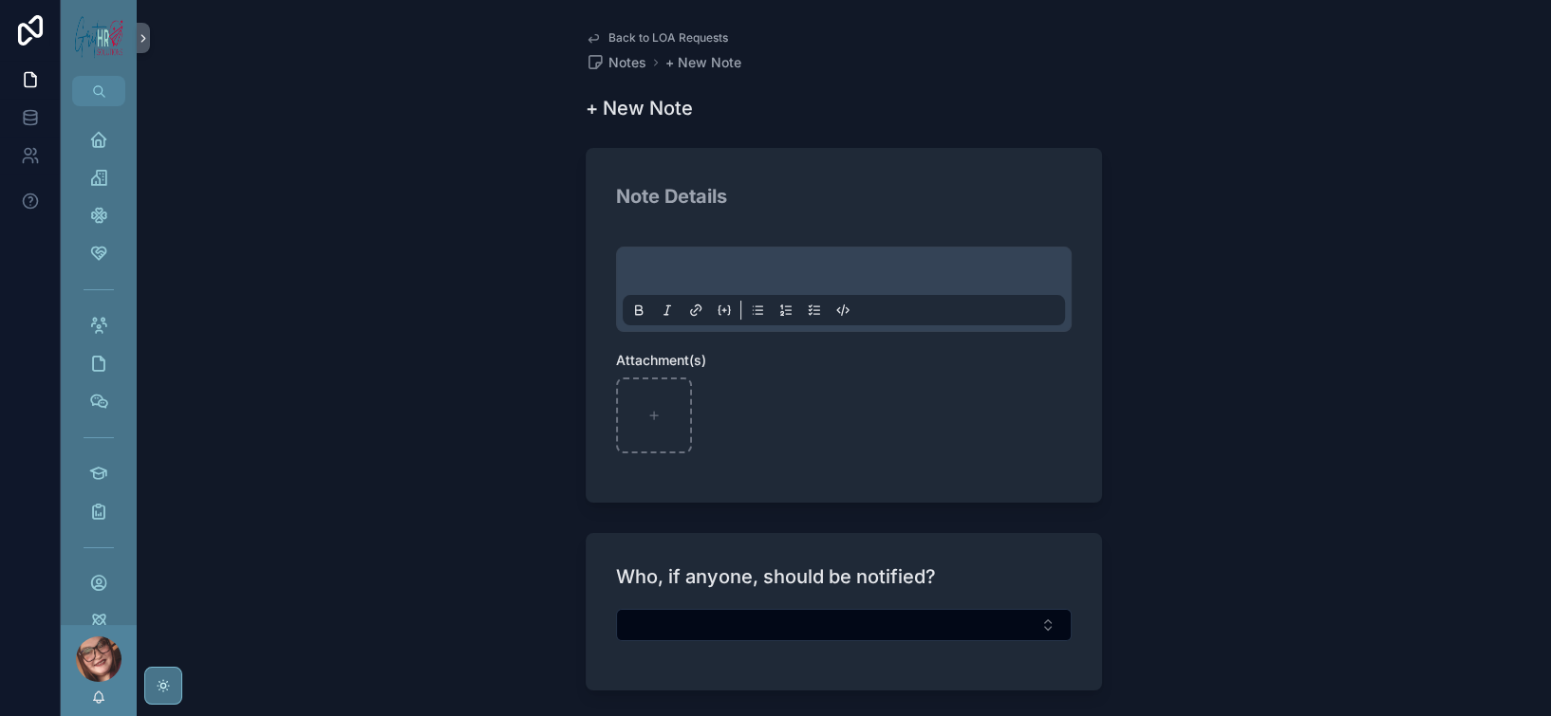
click at [608, 41] on span "Back to LOA Requests" at bounding box center [668, 37] width 120 height 15
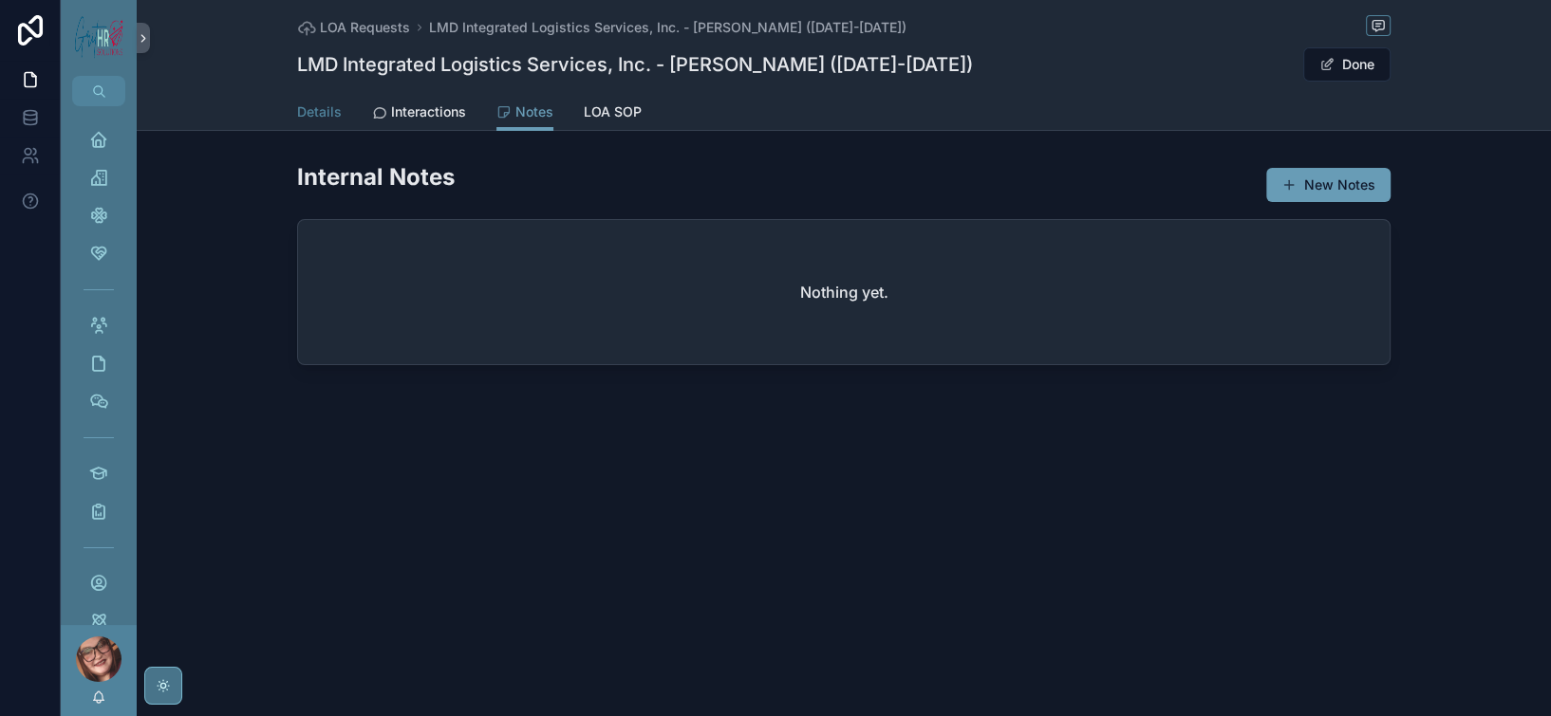
click at [297, 121] on span "Details" at bounding box center [319, 111] width 45 height 19
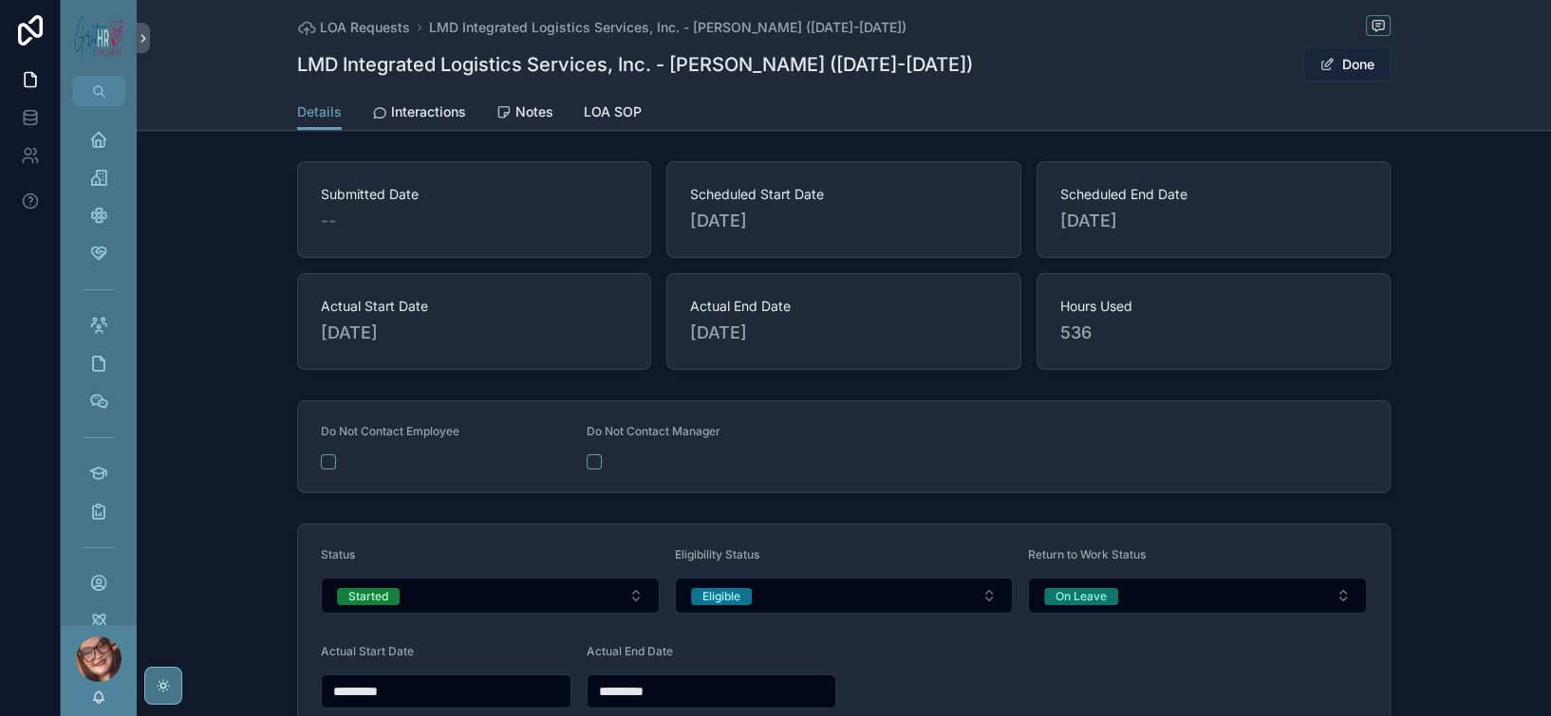
click at [1390, 63] on button "Done" at bounding box center [1346, 64] width 87 height 34
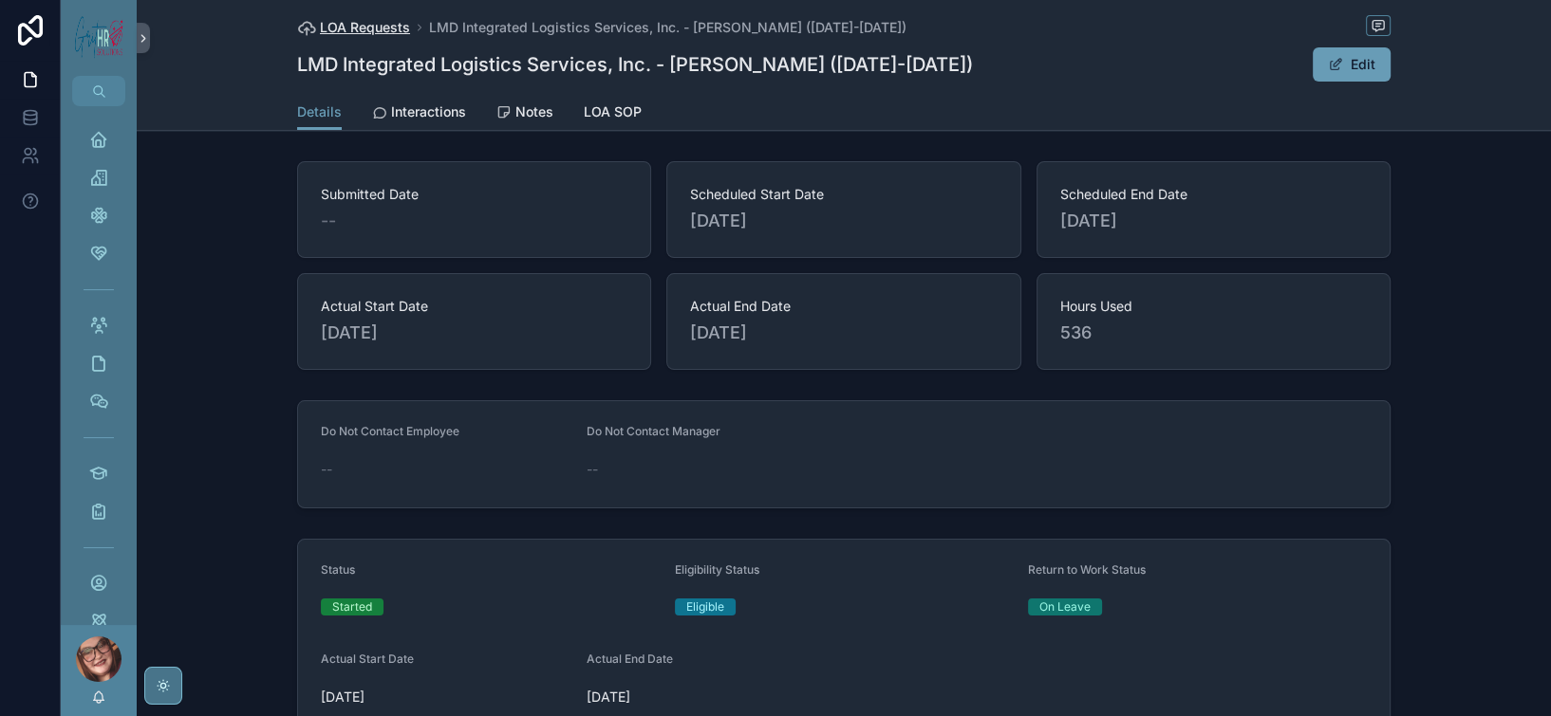
click at [320, 29] on span "LOA Requests" at bounding box center [365, 27] width 90 height 19
